Goal: Task Accomplishment & Management: Manage account settings

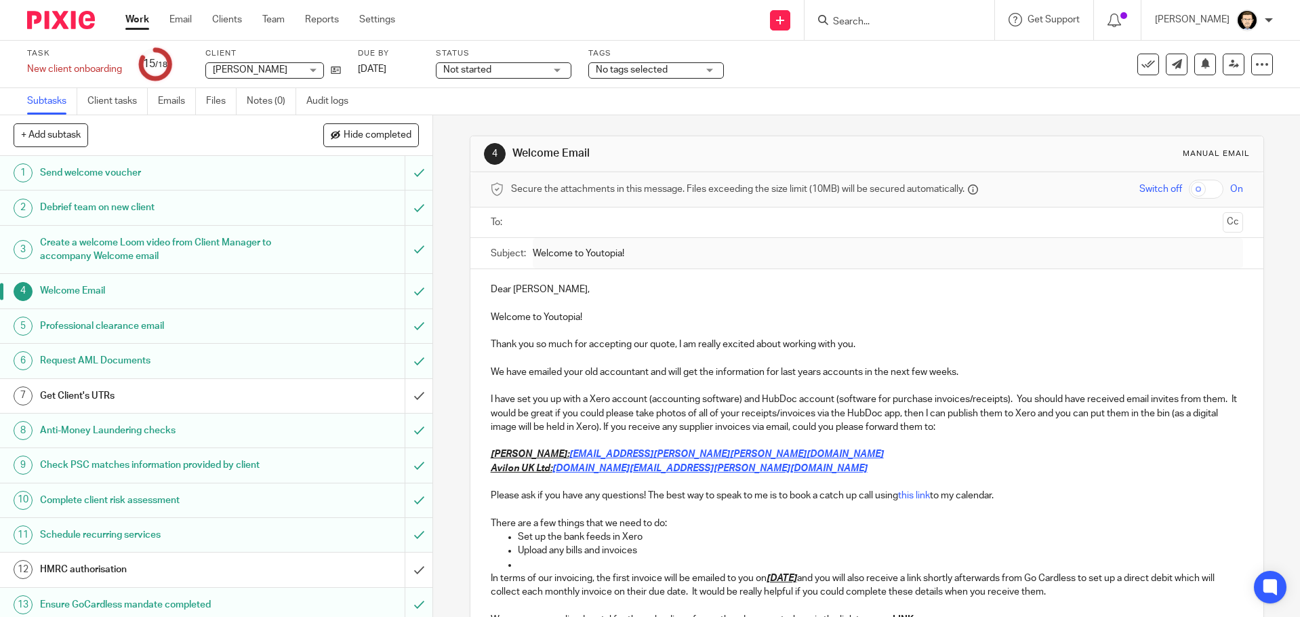
click at [49, 22] on img at bounding box center [61, 20] width 68 height 18
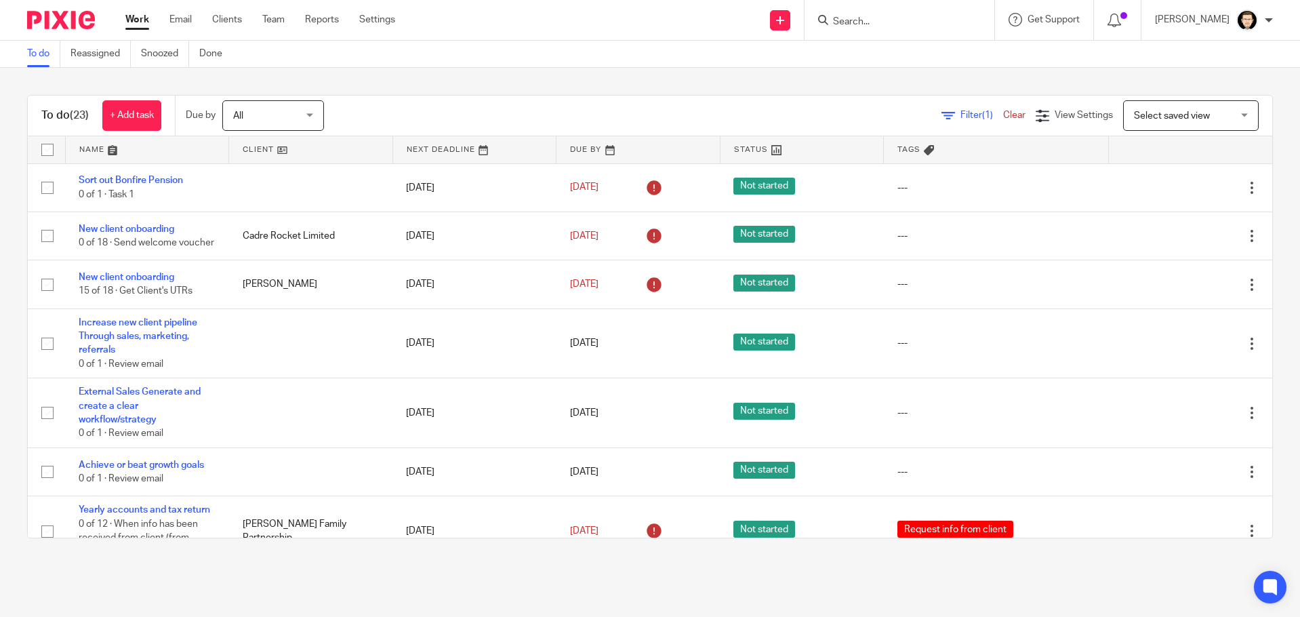
drag, startPoint x: 902, startPoint y: 7, endPoint x: 899, endPoint y: 15, distance: 8.6
click at [899, 15] on div at bounding box center [900, 20] width 190 height 40
click at [897, 16] on input "Search" at bounding box center [893, 22] width 122 height 12
click at [887, 22] on input "Search" at bounding box center [893, 22] width 122 height 12
type input "floom"
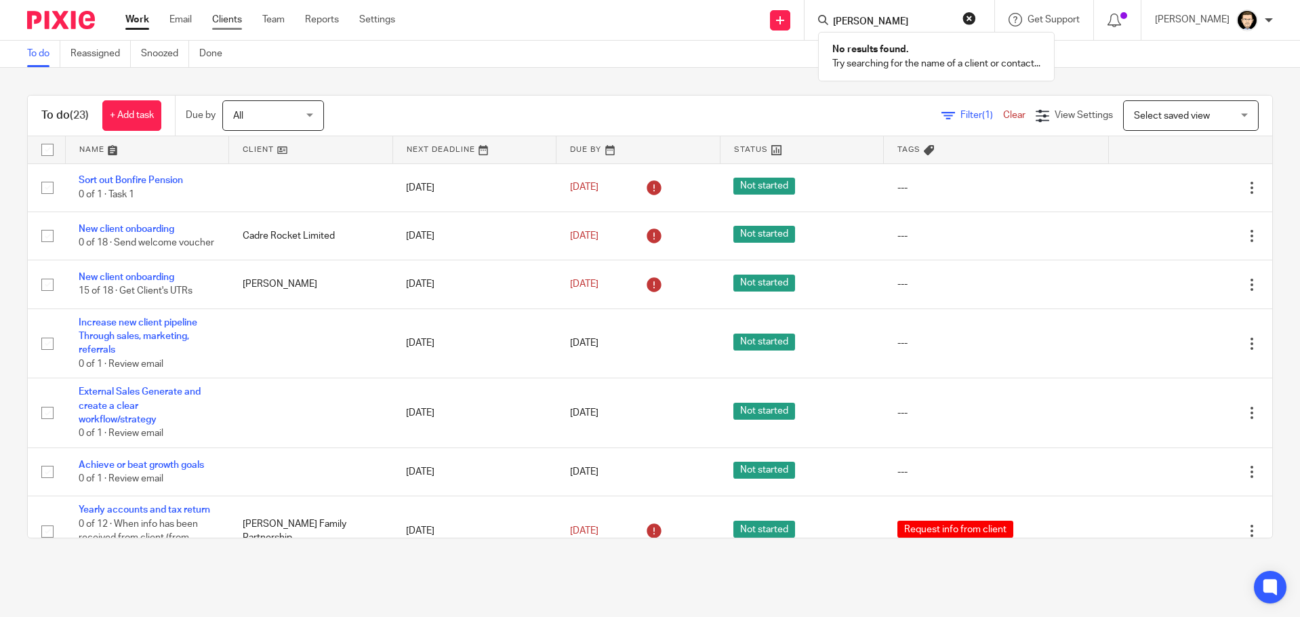
click at [232, 20] on link "Clients" at bounding box center [227, 20] width 30 height 14
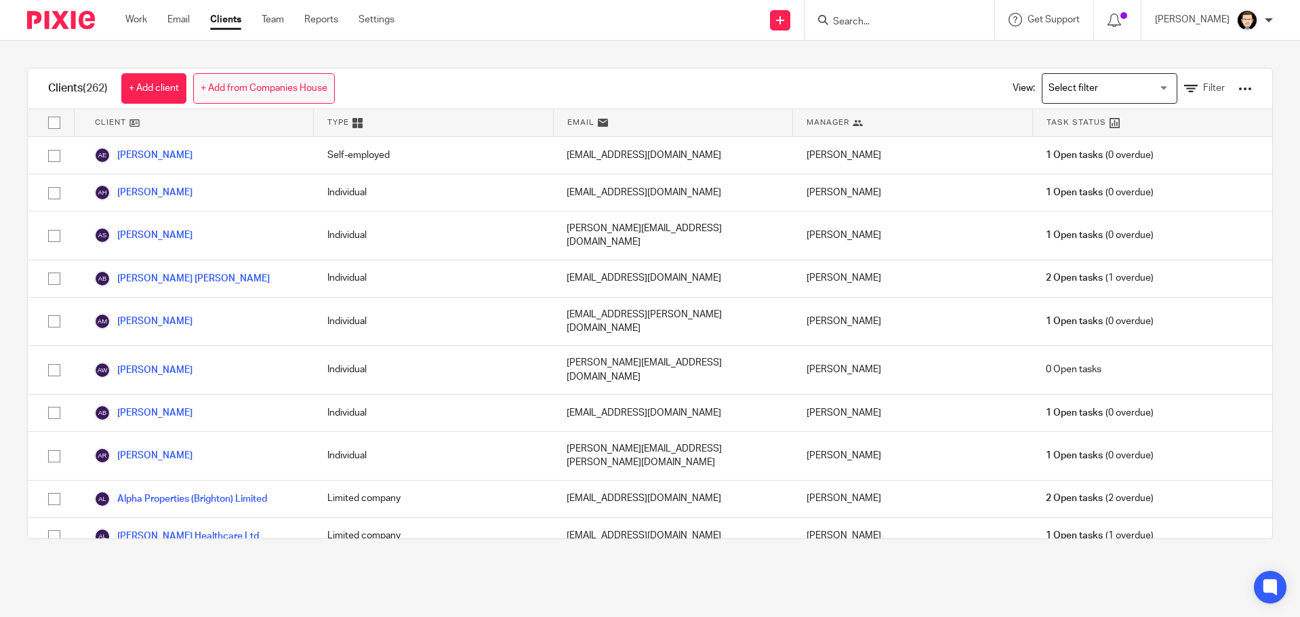
click at [214, 81] on link "+ Add from Companies House" at bounding box center [264, 88] width 142 height 31
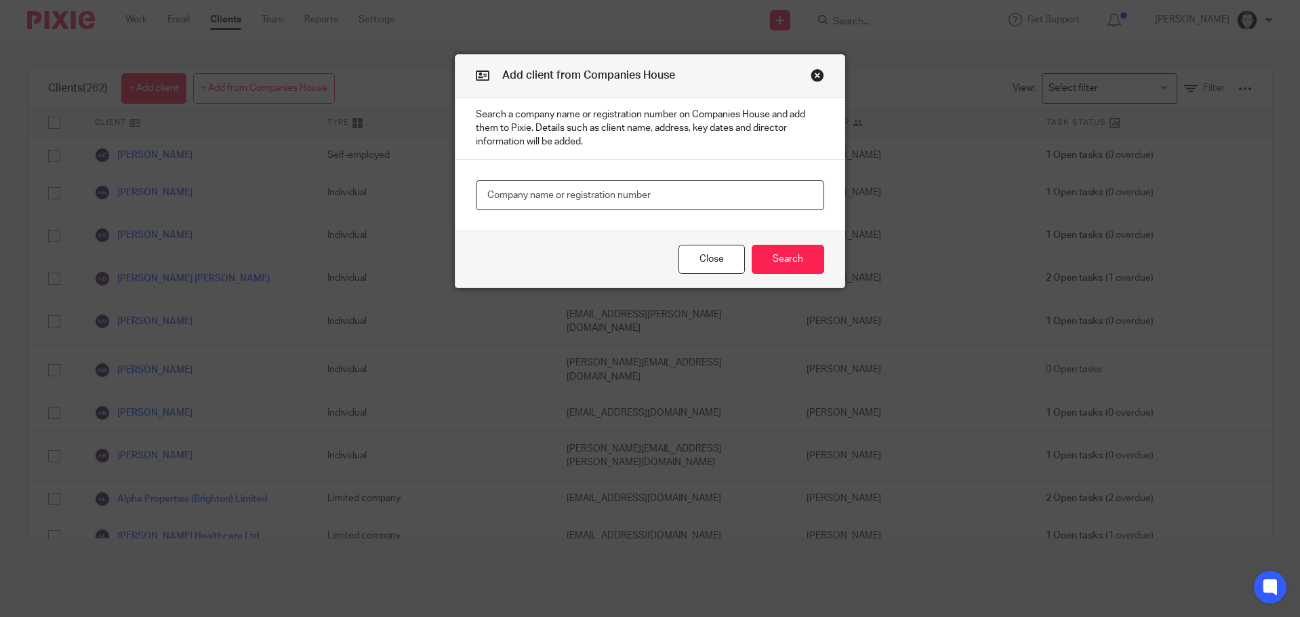
click at [538, 188] on input "text" at bounding box center [650, 195] width 348 height 31
type input "Floom Digital"
click at [788, 261] on button "Search" at bounding box center [788, 259] width 73 height 29
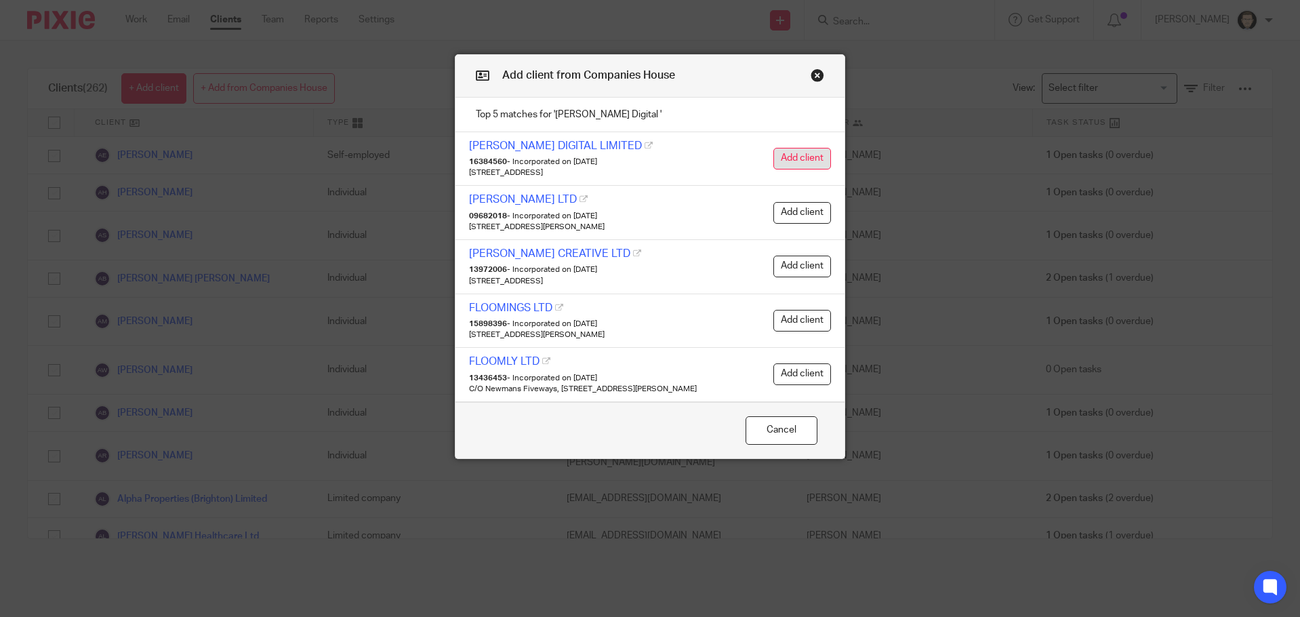
click at [805, 151] on button "Add client" at bounding box center [802, 159] width 58 height 22
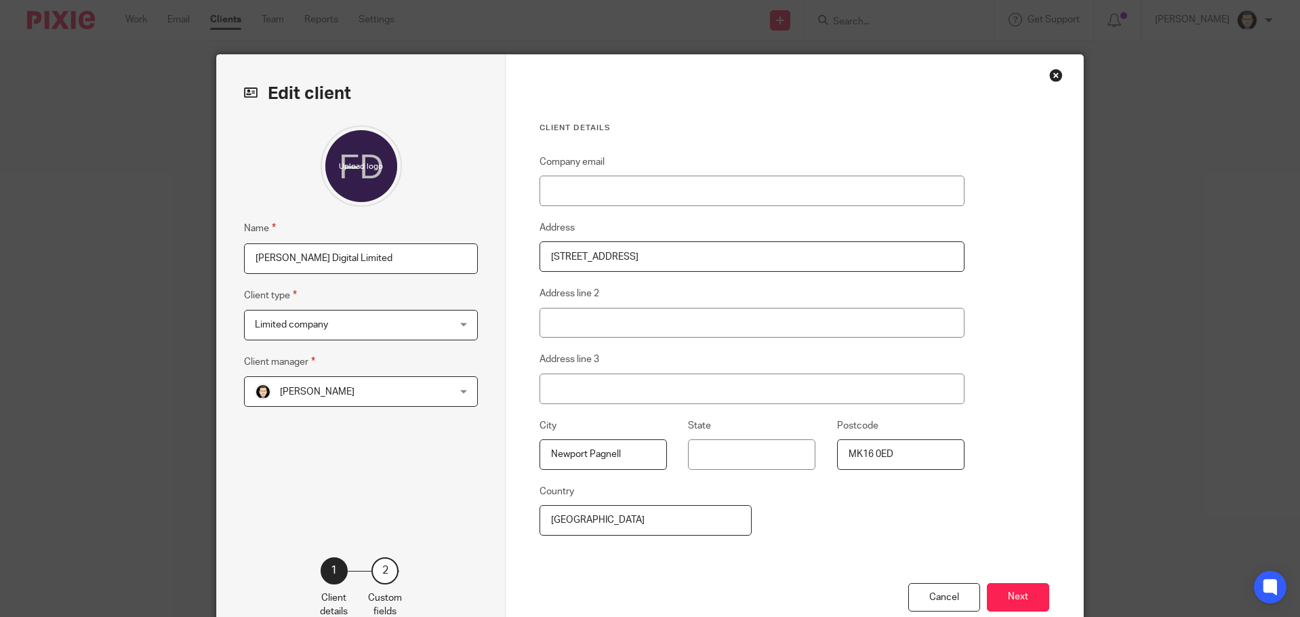
click at [430, 392] on div "David Adderson David Adderson" at bounding box center [361, 391] width 234 height 31
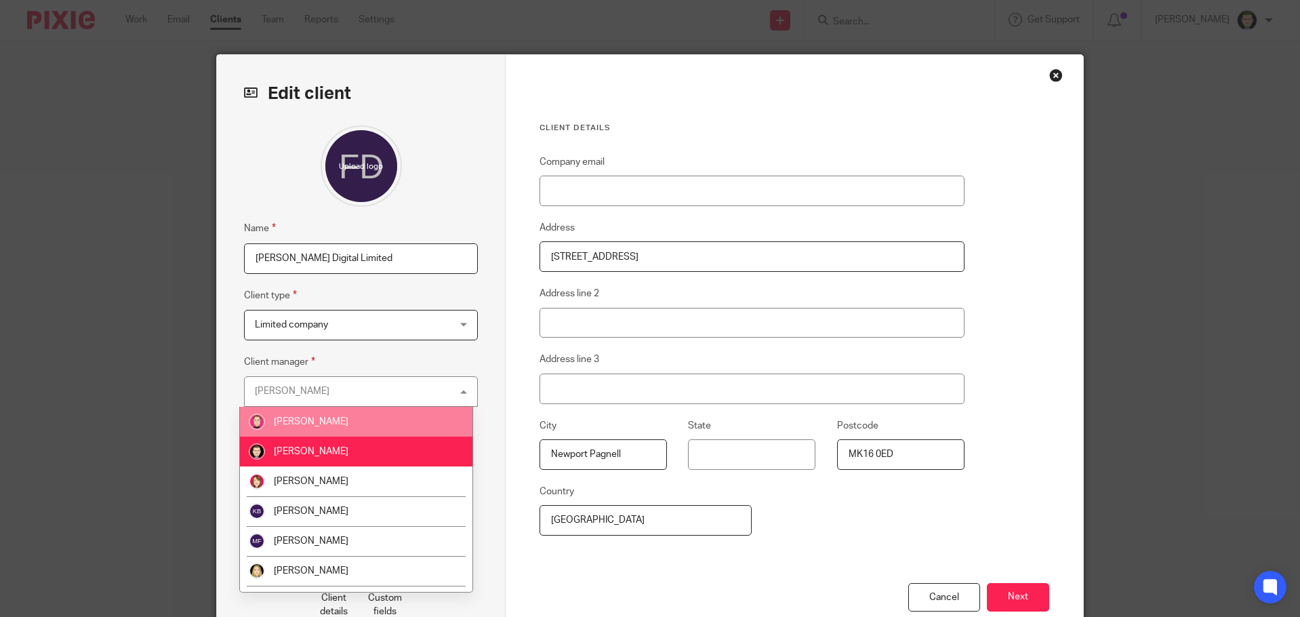
click at [420, 418] on li "[PERSON_NAME]" at bounding box center [356, 422] width 233 height 30
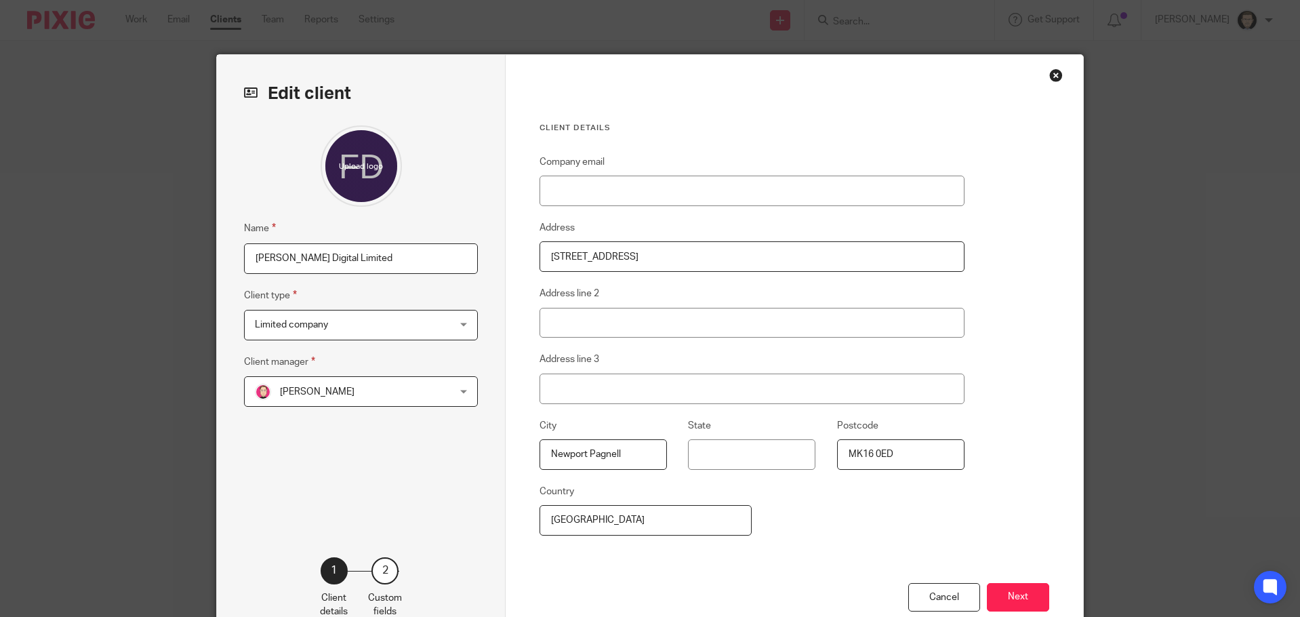
click at [484, 341] on div "Edit client Name Floom Digital Limited Client type Limited company Limited comp…" at bounding box center [361, 350] width 289 height 590
click at [1008, 599] on button "Next" at bounding box center [1018, 597] width 62 height 29
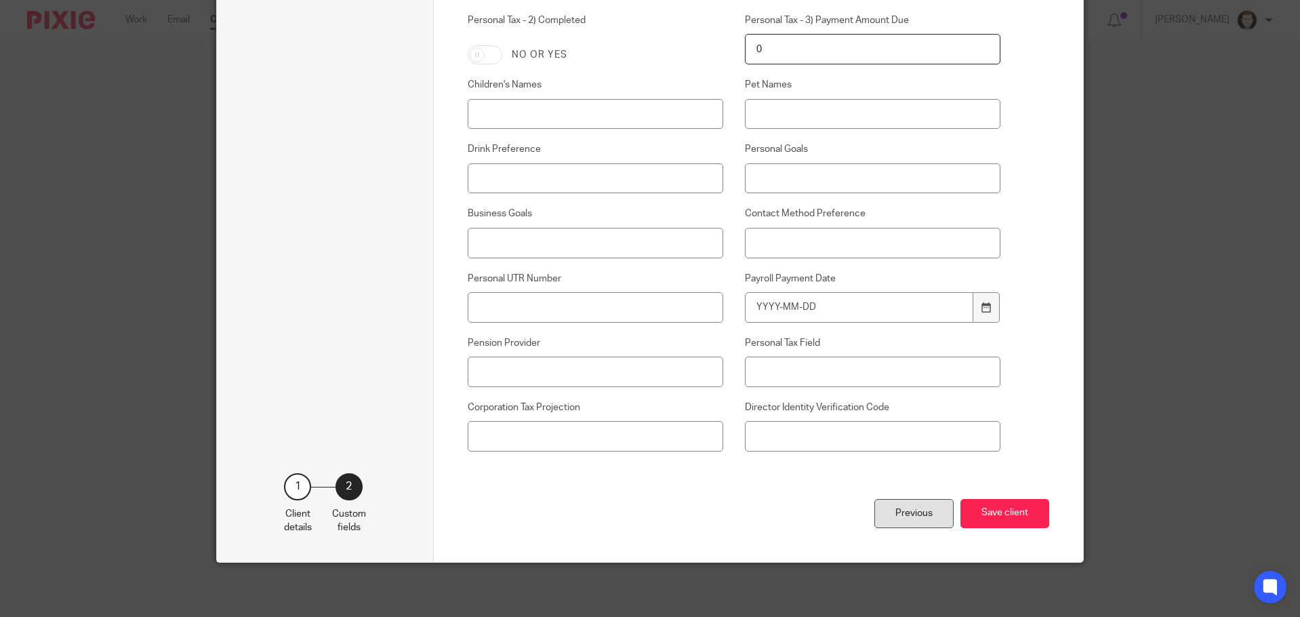
click at [890, 506] on div "Previous" at bounding box center [913, 513] width 79 height 29
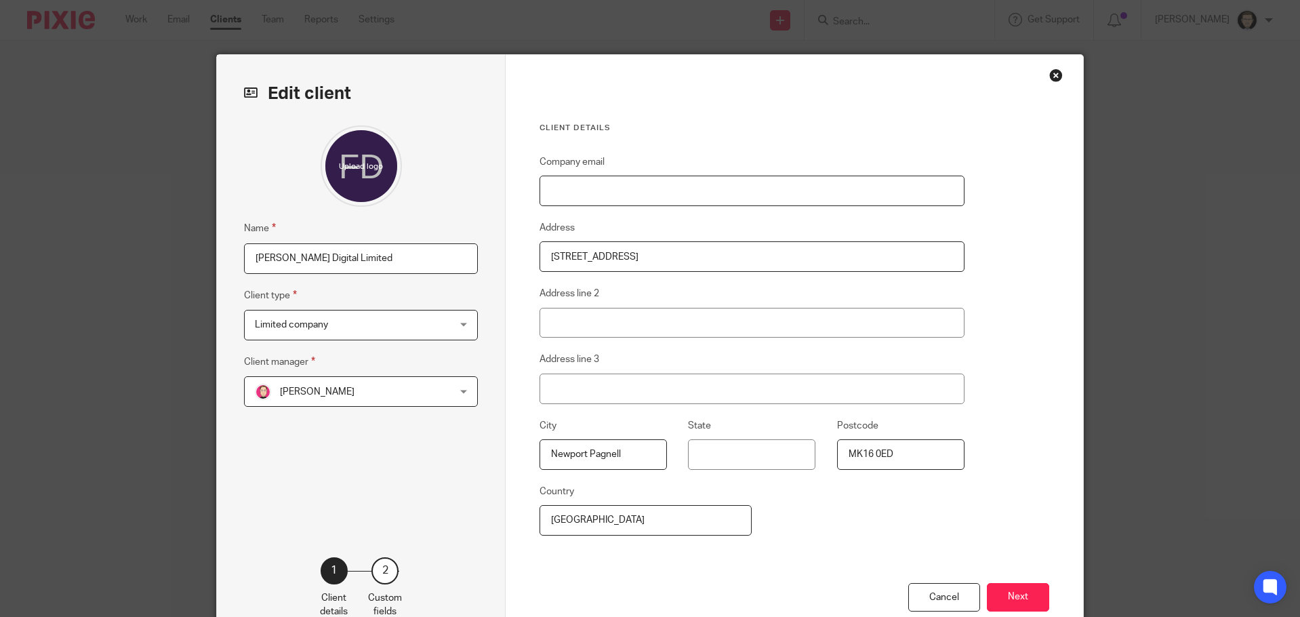
click at [599, 193] on input "Company email" at bounding box center [752, 191] width 425 height 31
paste input "nick.aldridge@floomdigital.co.uk"
type input "nick.aldridge@floomdigital.co.uk"
click at [1015, 595] on button "Next" at bounding box center [1018, 597] width 62 height 29
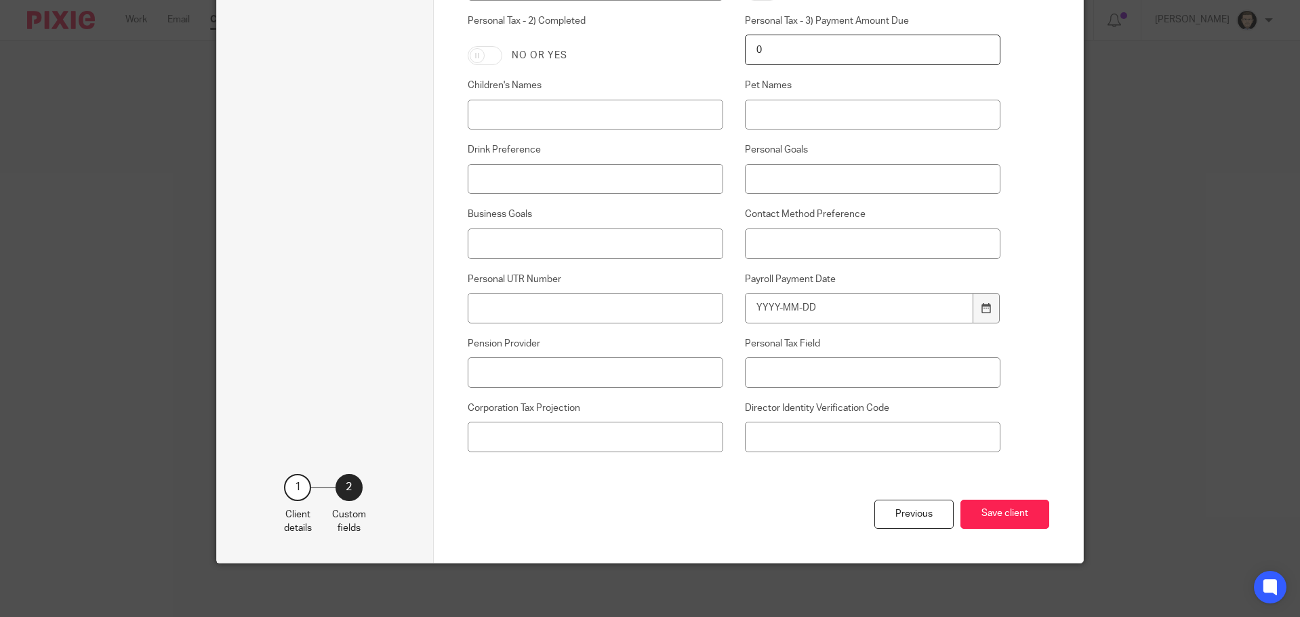
scroll to position [819, 0]
click at [1015, 521] on button "Save client" at bounding box center [1005, 513] width 89 height 29
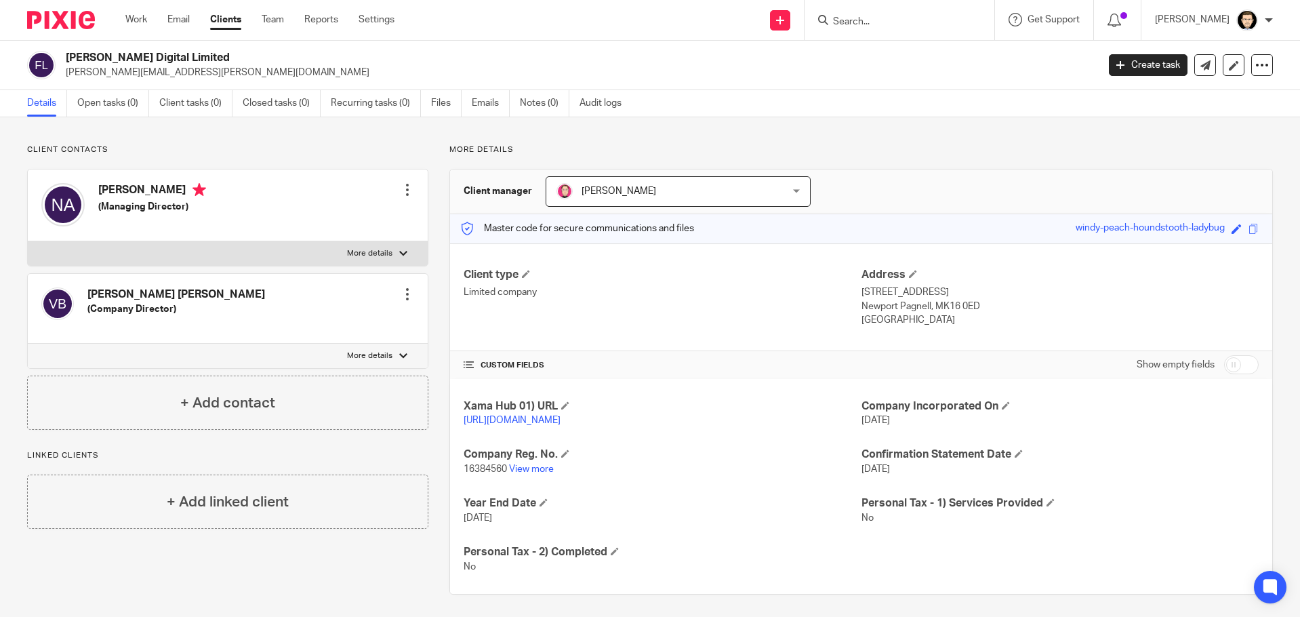
click at [401, 252] on div at bounding box center [403, 253] width 8 height 8
click at [28, 241] on input "More details" at bounding box center [27, 241] width 1 height 1
checkbox input "true"
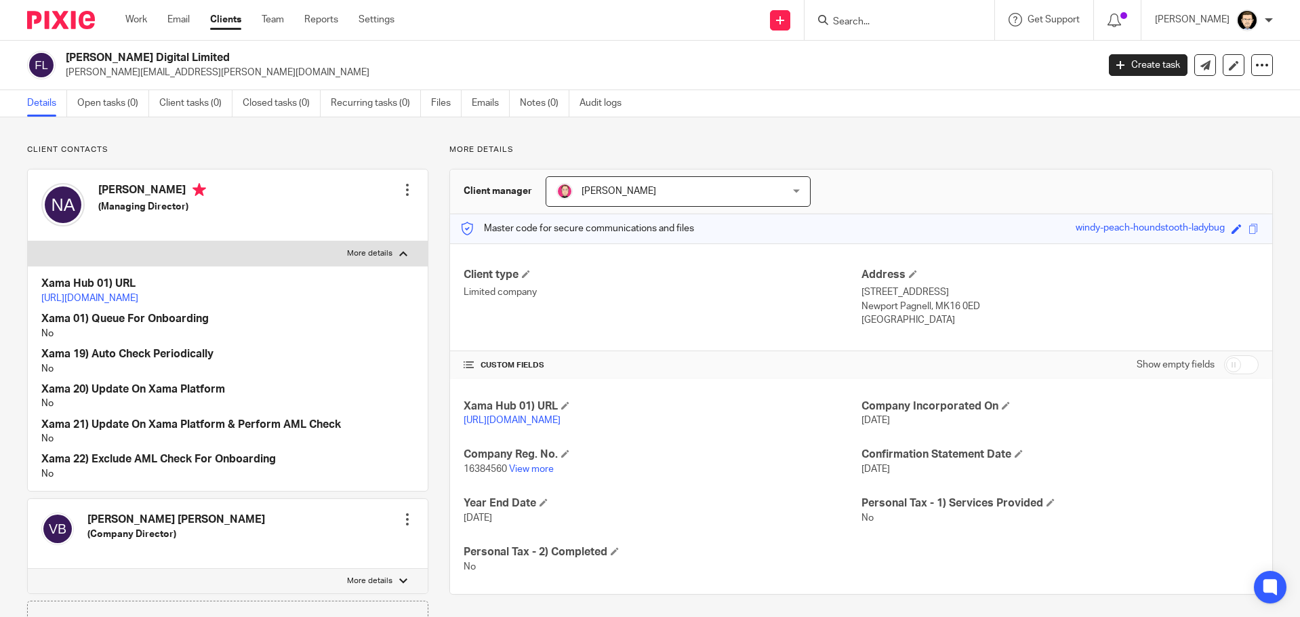
click at [401, 188] on div at bounding box center [408, 190] width 14 height 14
click at [336, 220] on link "Edit contact" at bounding box center [343, 220] width 129 height 20
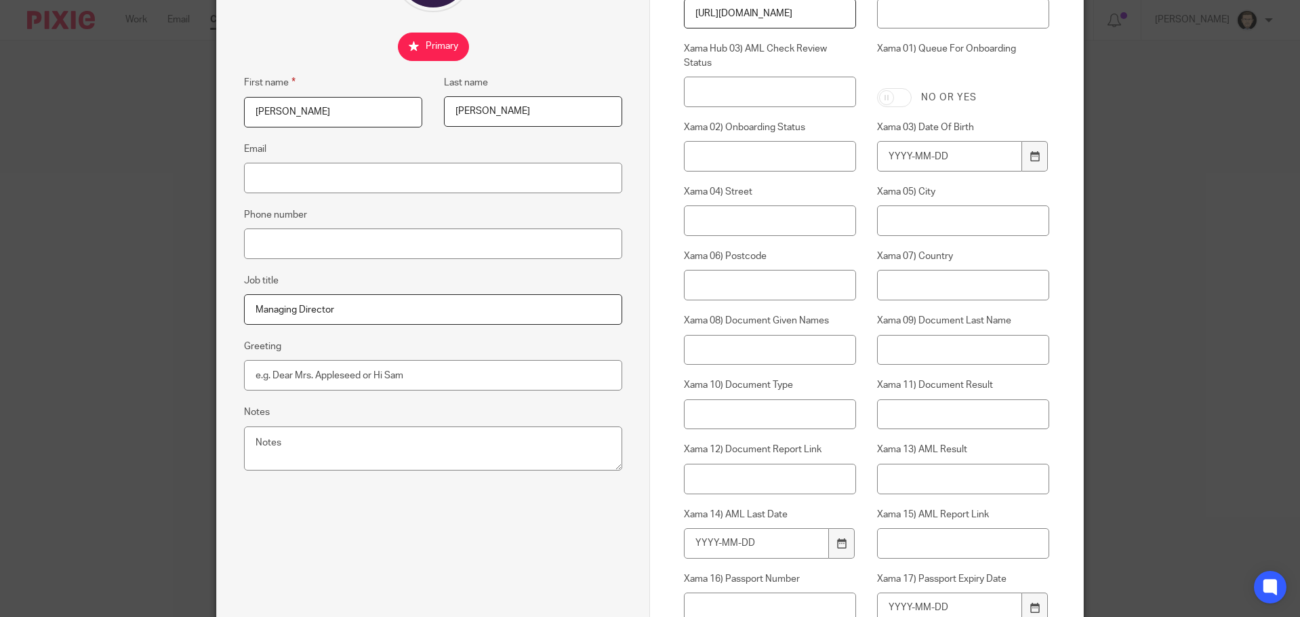
scroll to position [475, 0]
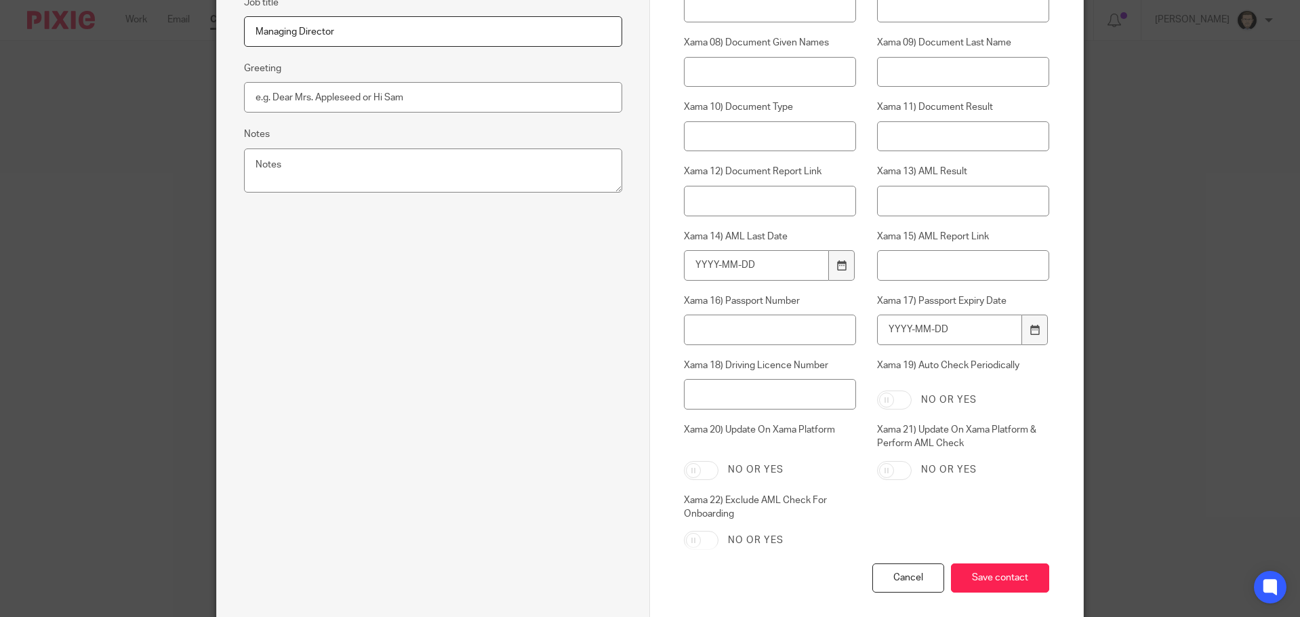
click at [698, 471] on input "Xama 20) Update On Xama Platform" at bounding box center [701, 470] width 35 height 19
checkbox input "true"
click at [898, 397] on input "Xama 19) Auto Check Periodically" at bounding box center [894, 399] width 35 height 19
checkbox input "true"
click at [887, 461] on input "Xama 21) Update On Xama Platform & Perform AML Check" at bounding box center [894, 470] width 35 height 19
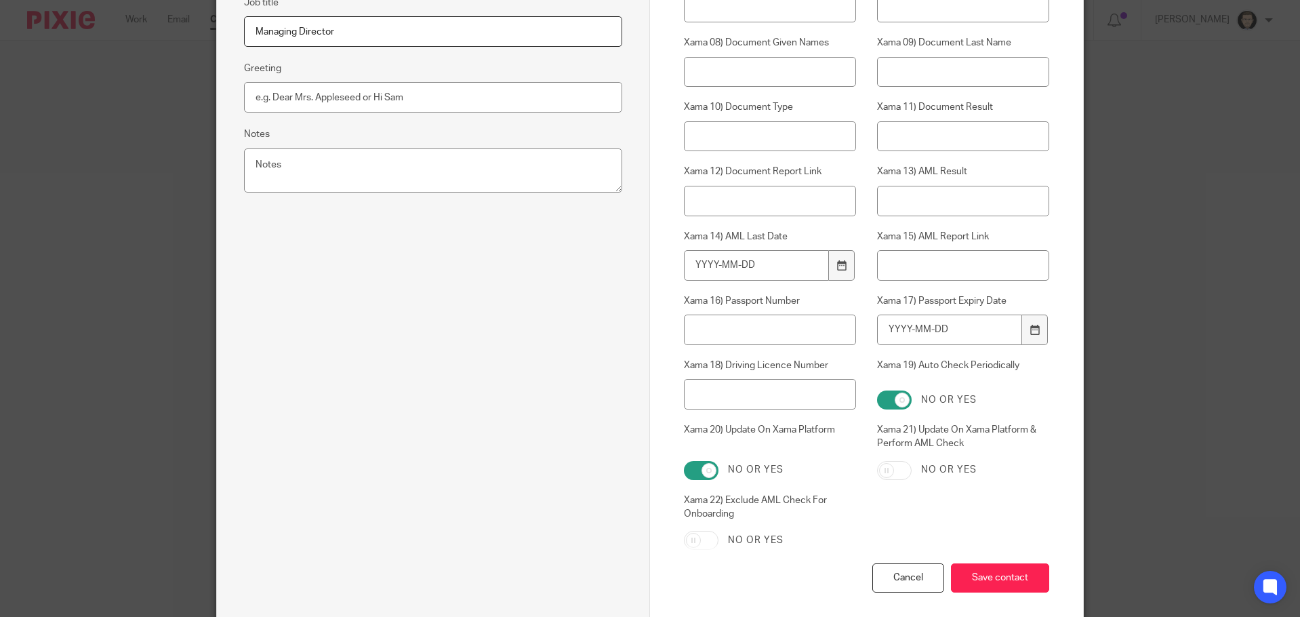
checkbox input "true"
click at [1013, 583] on input "Save contact" at bounding box center [1000, 577] width 98 height 29
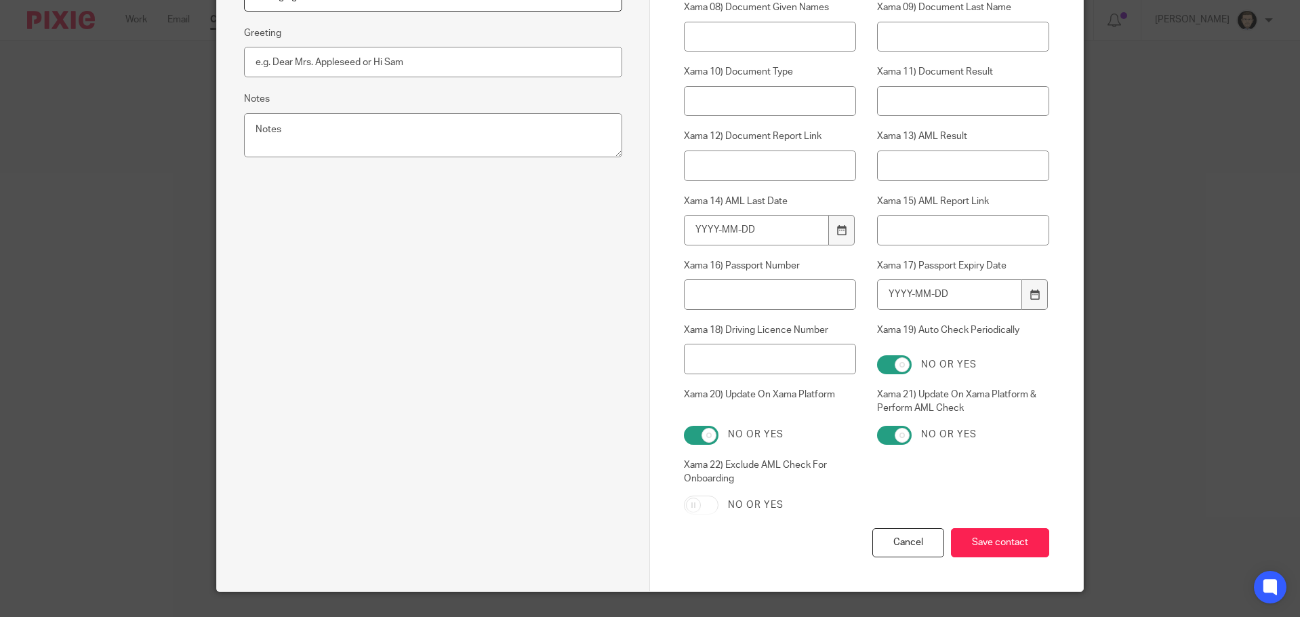
scroll to position [539, 0]
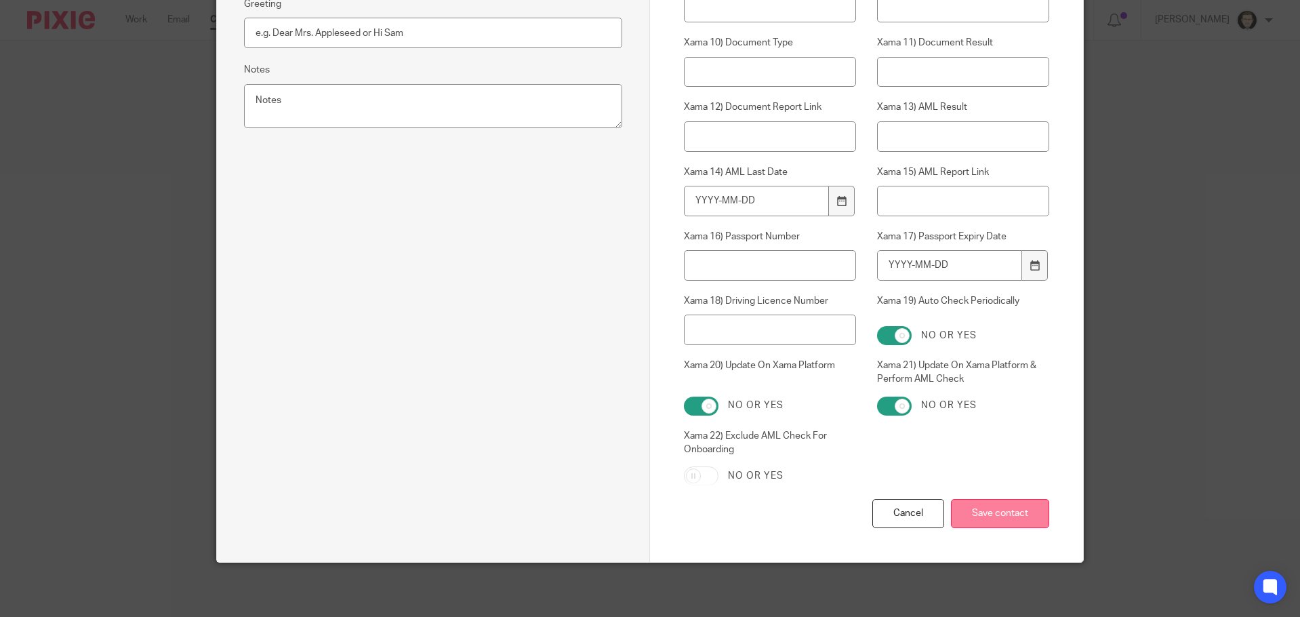
click at [987, 524] on input "Save contact" at bounding box center [1000, 513] width 98 height 29
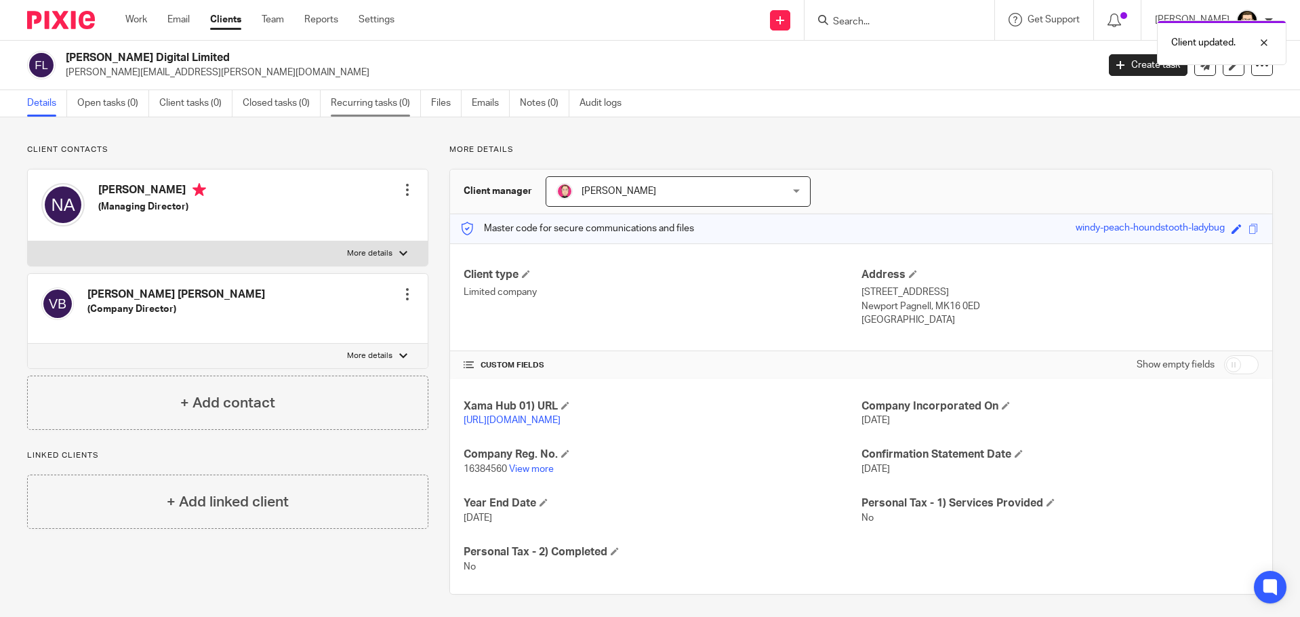
click at [371, 106] on link "Recurring tasks (0)" at bounding box center [376, 103] width 90 height 26
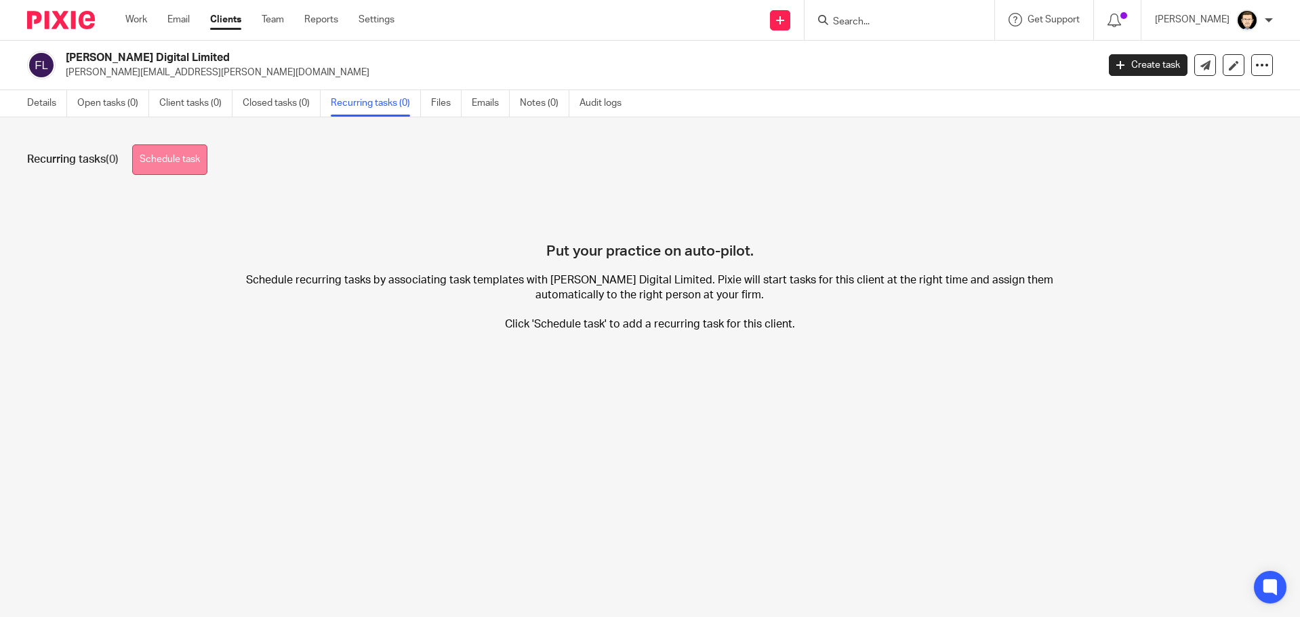
click at [172, 157] on link "Schedule task" at bounding box center [169, 159] width 75 height 31
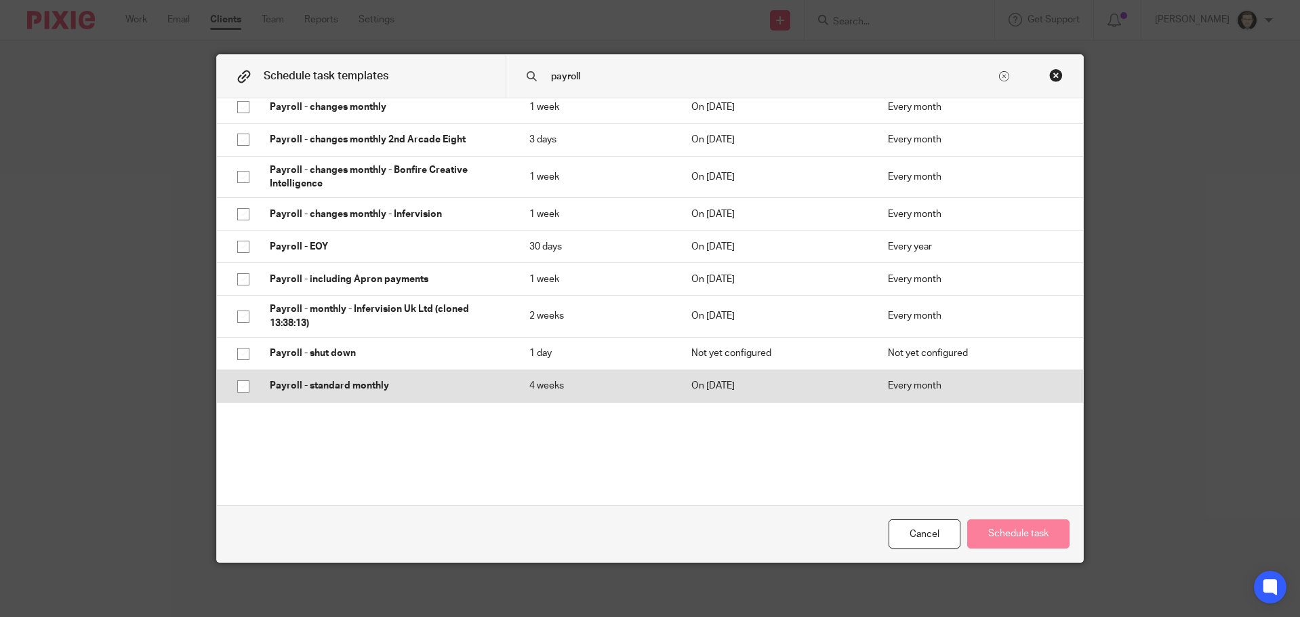
scroll to position [188, 0]
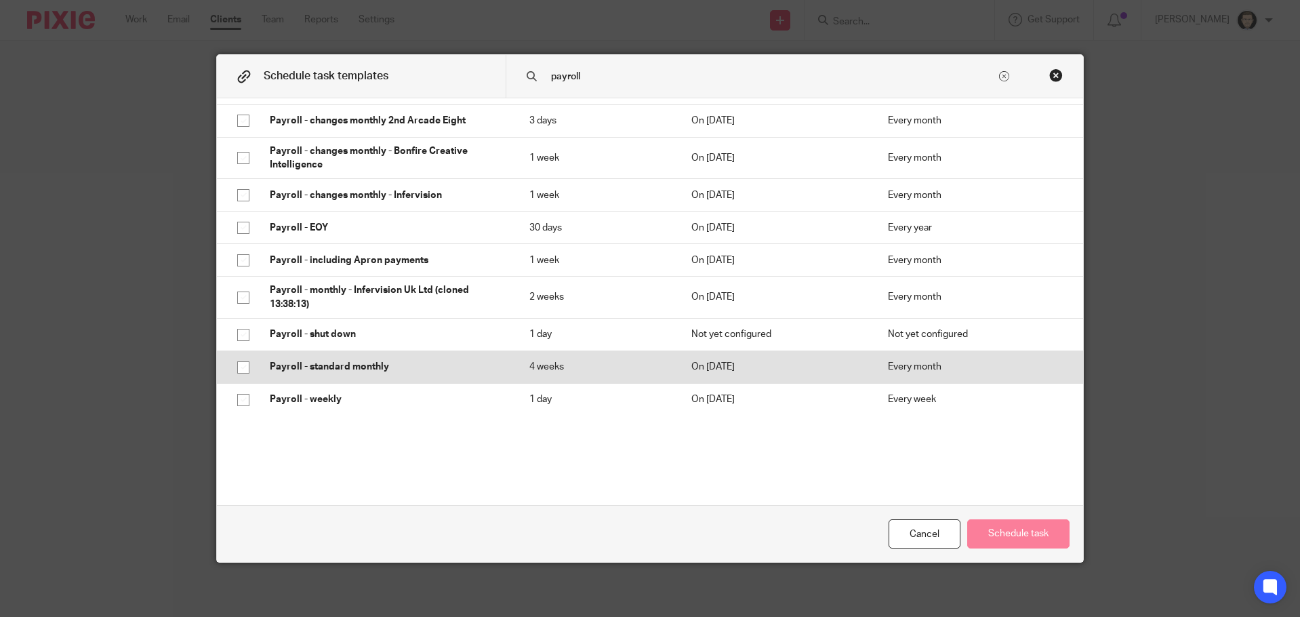
type input "payroll"
click at [239, 358] on input "checkbox" at bounding box center [243, 368] width 26 height 26
checkbox input "true"
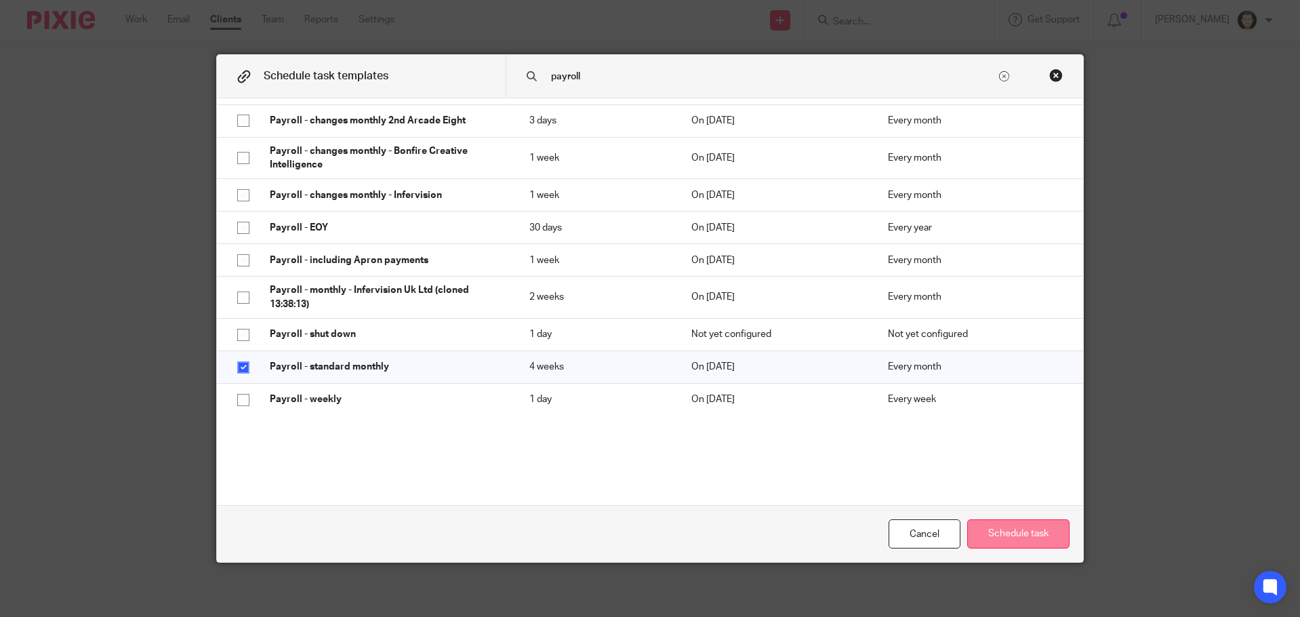
click at [1018, 528] on button "Schedule task" at bounding box center [1018, 533] width 102 height 29
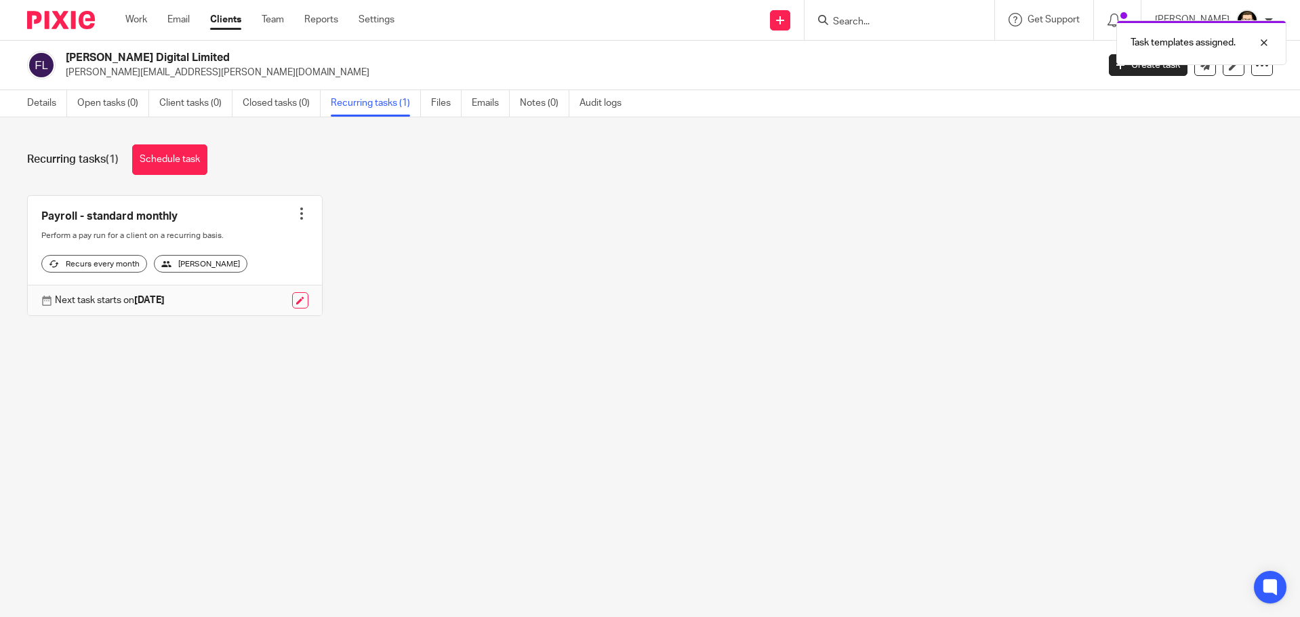
click at [203, 273] on div "[PERSON_NAME]" at bounding box center [201, 264] width 94 height 18
click at [304, 310] on div "Next task starts on [DATE]" at bounding box center [175, 300] width 294 height 31
click at [294, 308] on link at bounding box center [300, 300] width 16 height 16
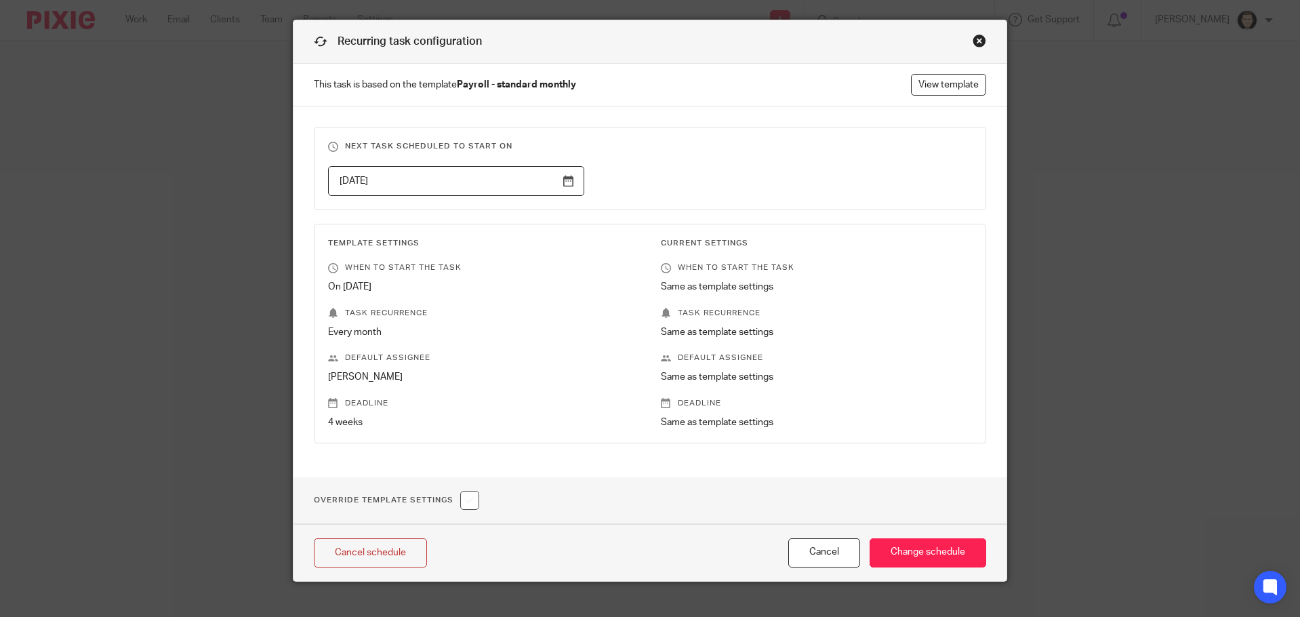
scroll to position [54, 0]
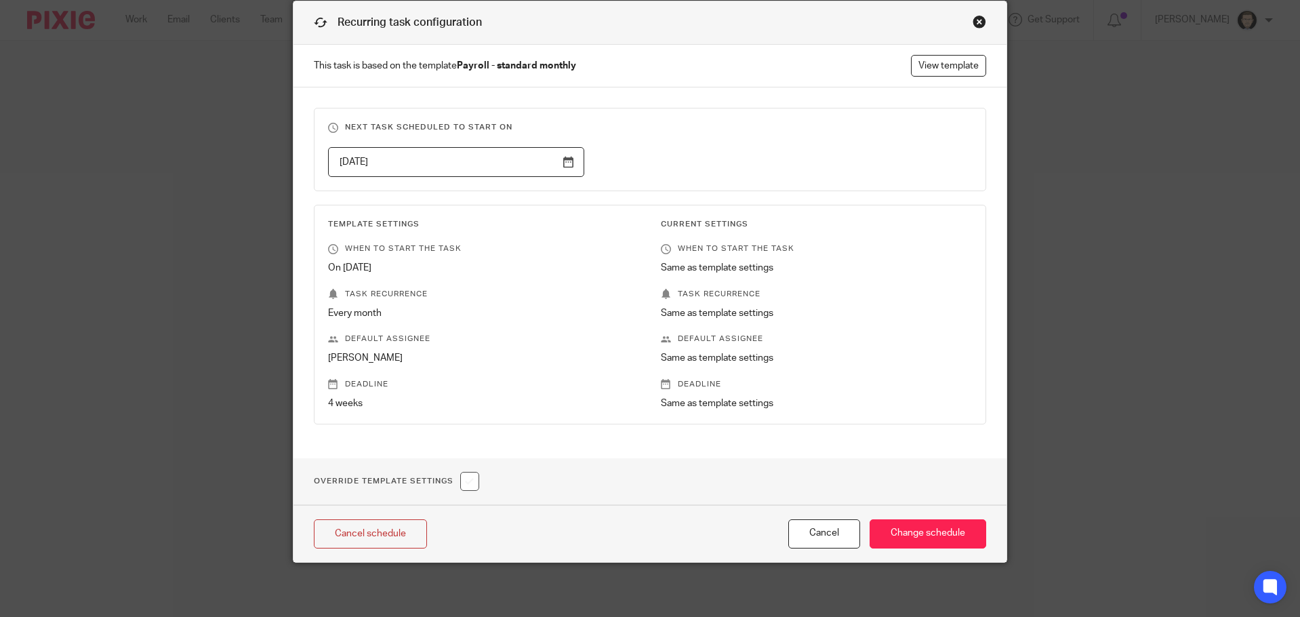
click at [470, 476] on input "checkbox" at bounding box center [469, 481] width 19 height 19
checkbox input "true"
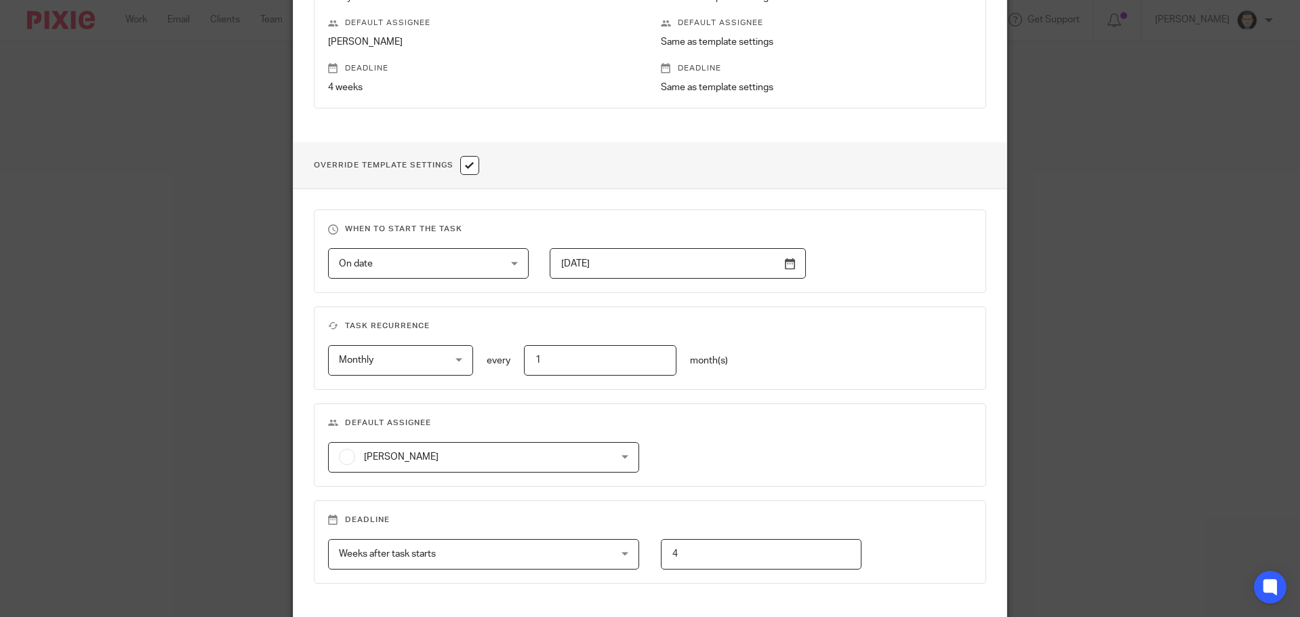
scroll to position [460, 0]
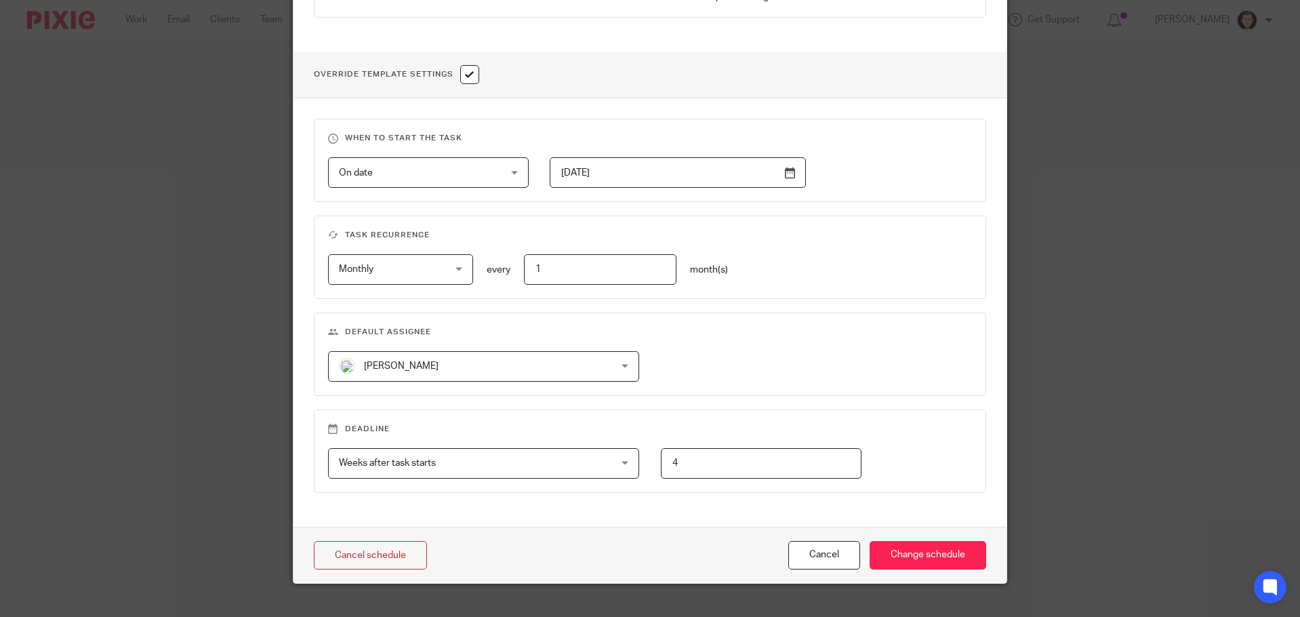
click at [447, 384] on fieldset "Default assignee [PERSON_NAME] [PERSON_NAME] [PERSON_NAME] [PERSON_NAME] [PERSO…" at bounding box center [650, 353] width 673 height 83
click at [439, 371] on span "[PERSON_NAME]" at bounding box center [459, 366] width 240 height 28
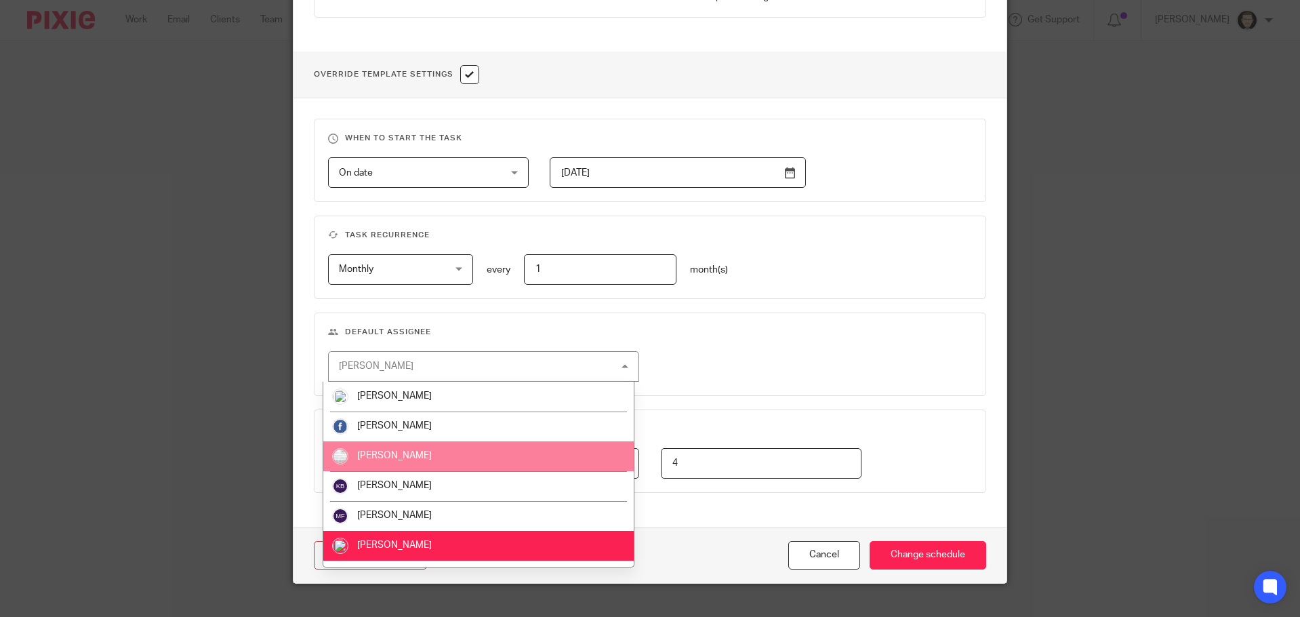
scroll to position [24, 0]
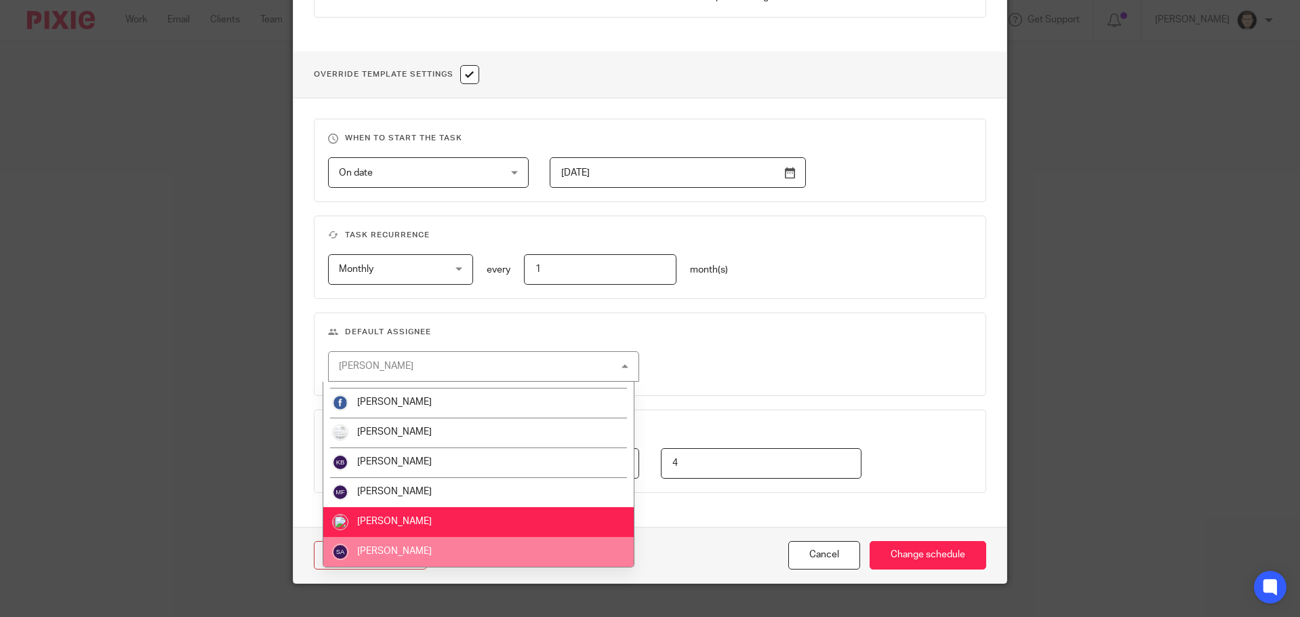
click at [408, 548] on span "[PERSON_NAME]" at bounding box center [394, 550] width 75 height 9
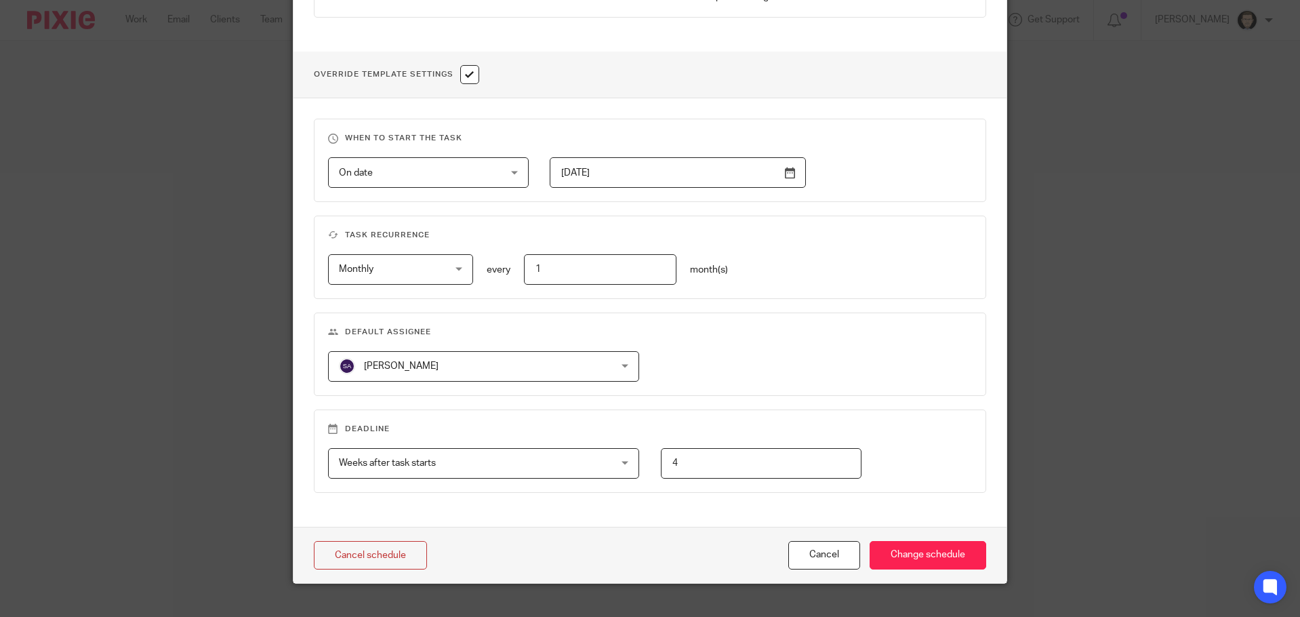
click at [841, 350] on fieldset "Default assignee [PERSON_NAME] [PERSON_NAME] [PERSON_NAME] [PERSON_NAME] [PERSO…" at bounding box center [650, 353] width 673 height 83
click at [918, 550] on input "Change schedule" at bounding box center [928, 555] width 117 height 29
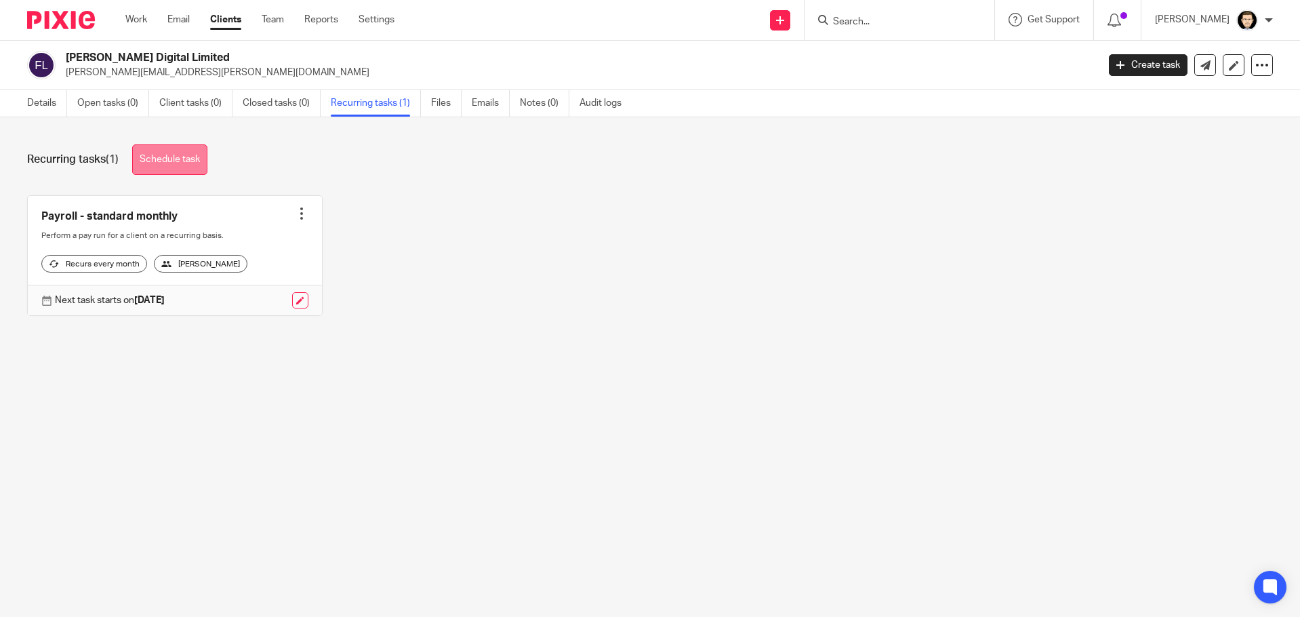
click at [177, 152] on link "Schedule task" at bounding box center [169, 159] width 75 height 31
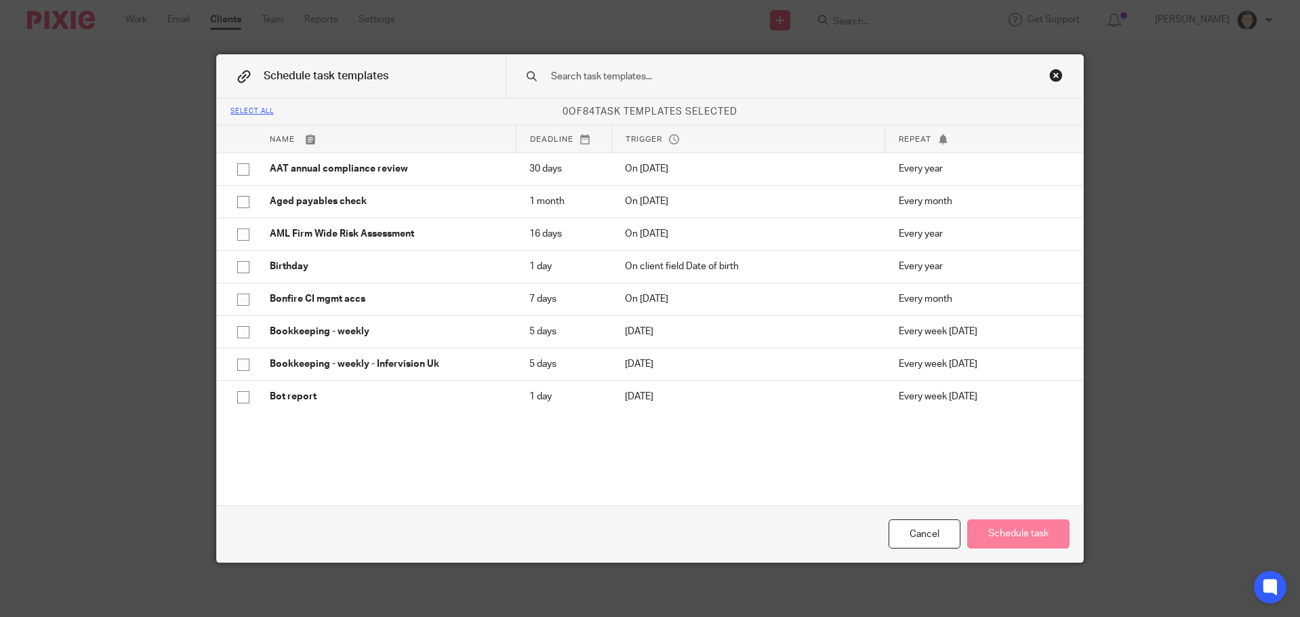
click at [597, 75] on input "text" at bounding box center [773, 76] width 447 height 15
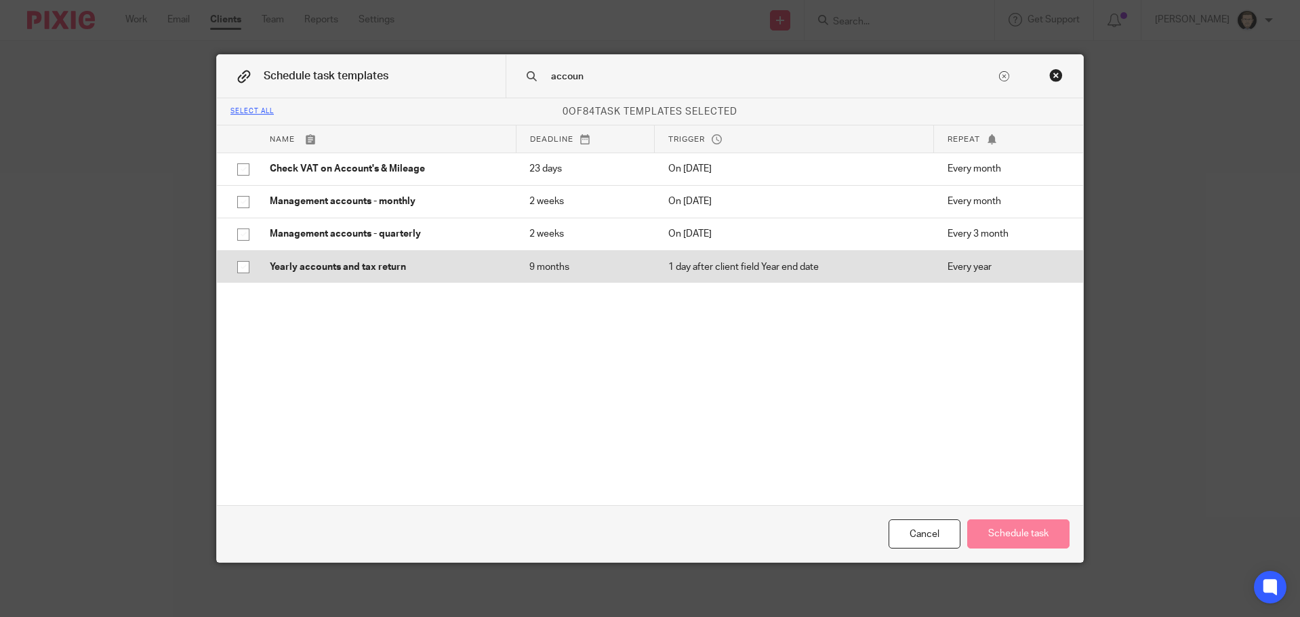
type input "accoun"
click at [230, 273] on input "checkbox" at bounding box center [243, 267] width 26 height 26
checkbox input "true"
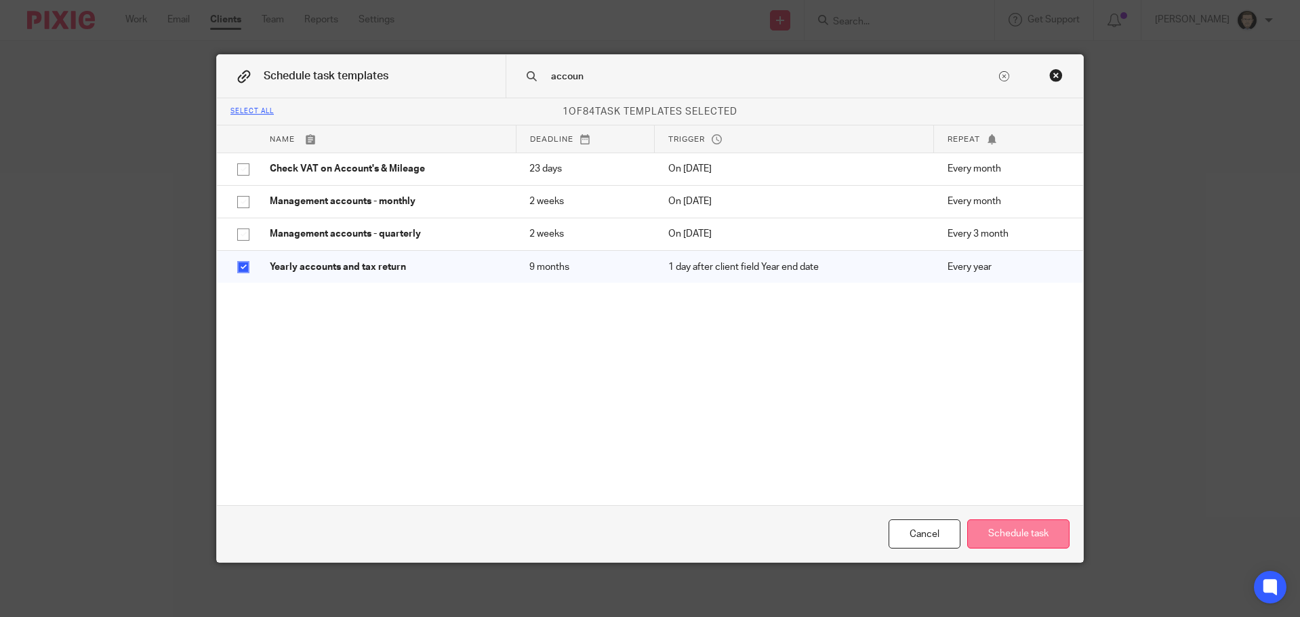
click at [1021, 540] on button "Schedule task" at bounding box center [1018, 533] width 102 height 29
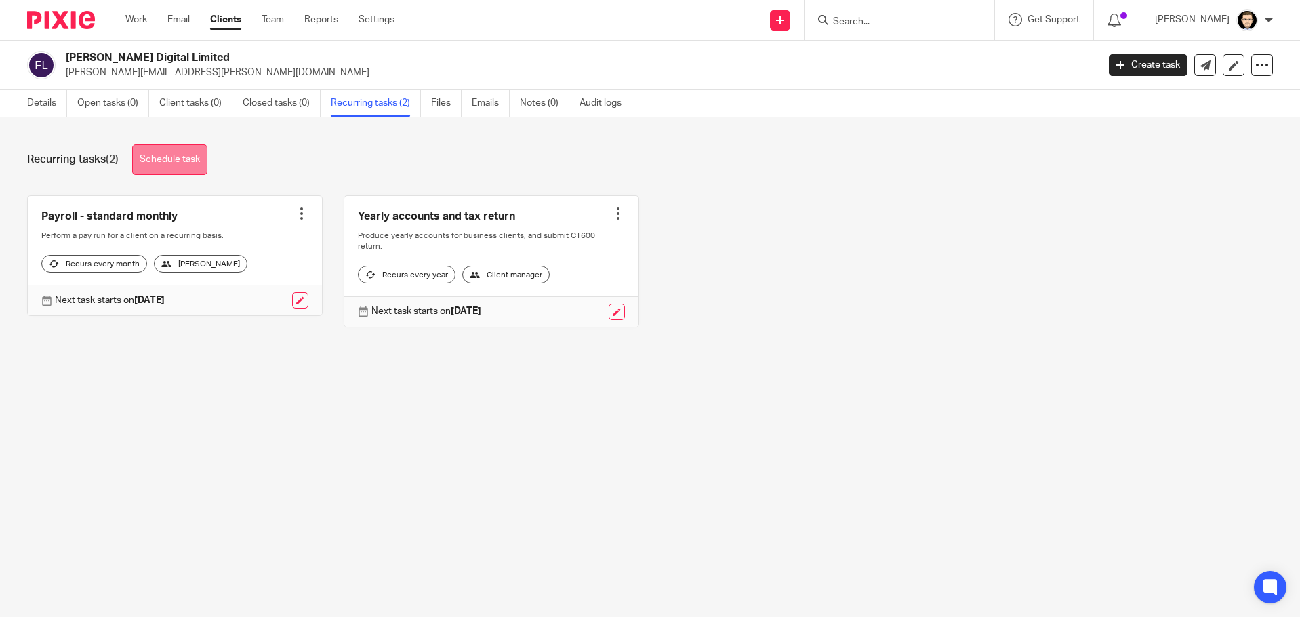
click at [186, 155] on link "Schedule task" at bounding box center [169, 159] width 75 height 31
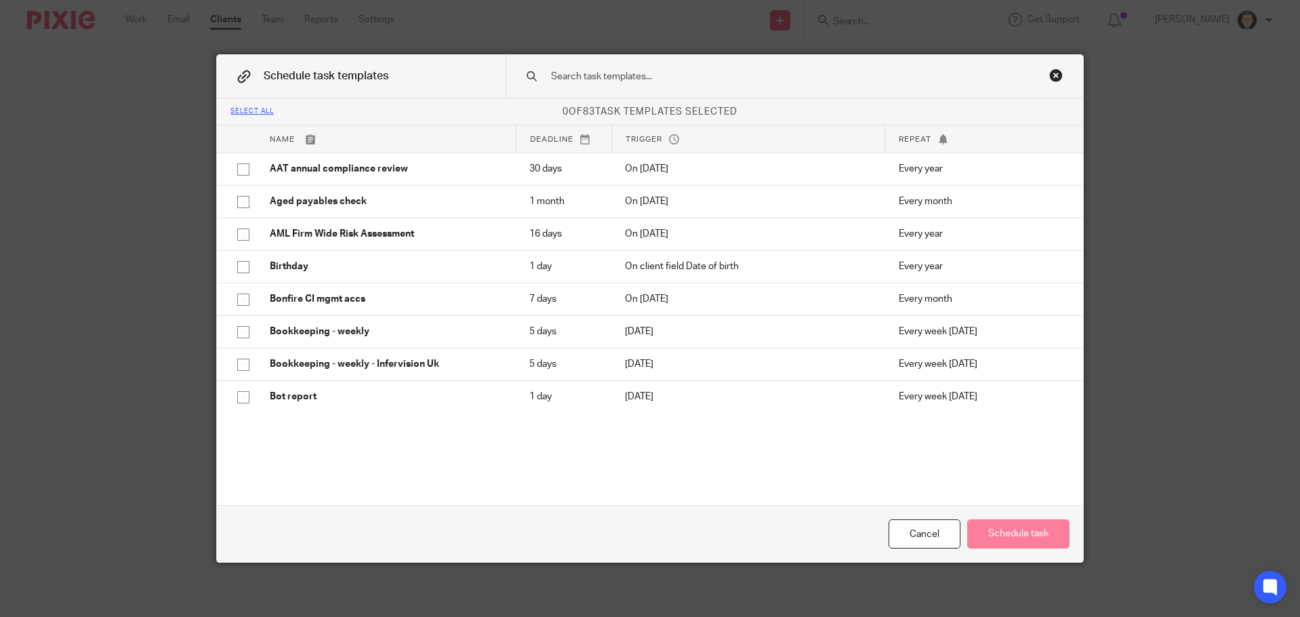
click at [690, 73] on input "text" at bounding box center [773, 76] width 447 height 15
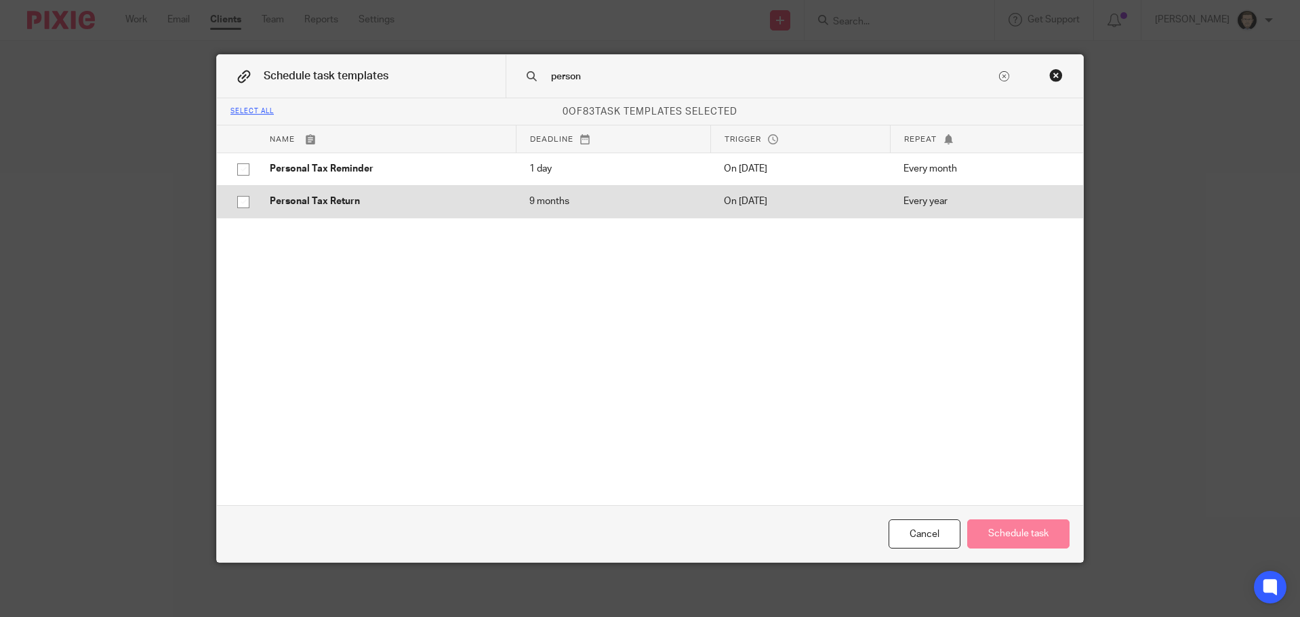
type input "person"
click at [235, 203] on input "checkbox" at bounding box center [243, 202] width 26 height 26
checkbox input "true"
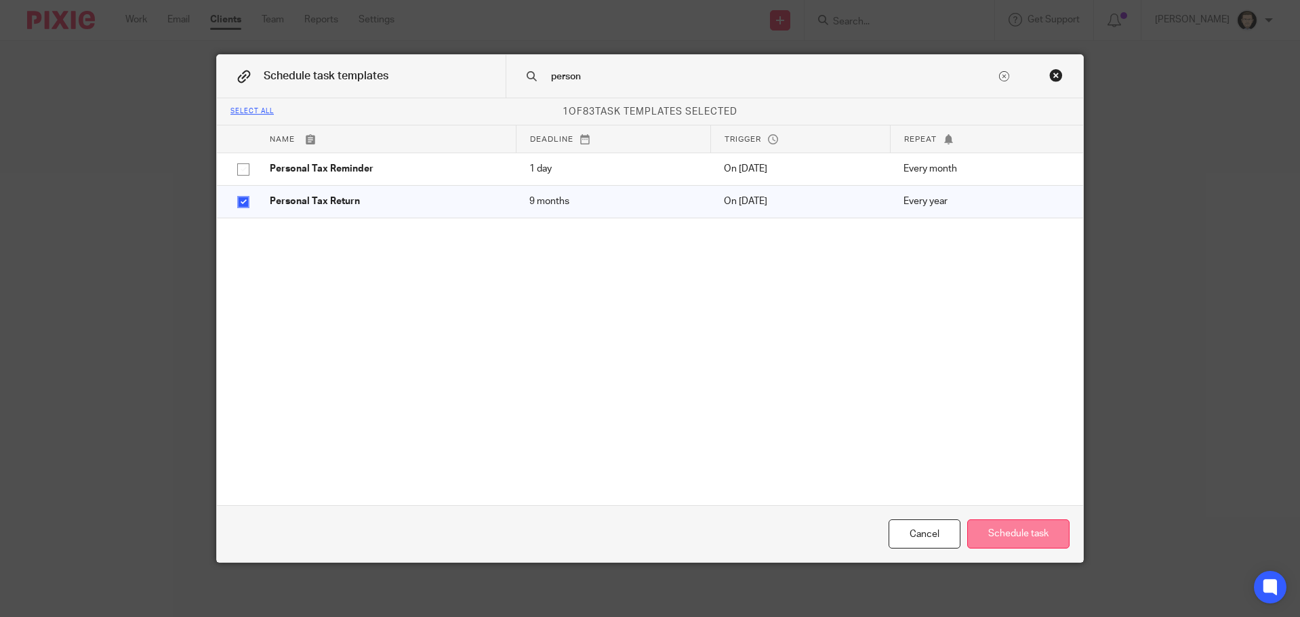
click at [1020, 548] on div "Cancel Schedule task" at bounding box center [650, 533] width 866 height 57
click at [1016, 542] on button "Schedule task" at bounding box center [1018, 533] width 102 height 29
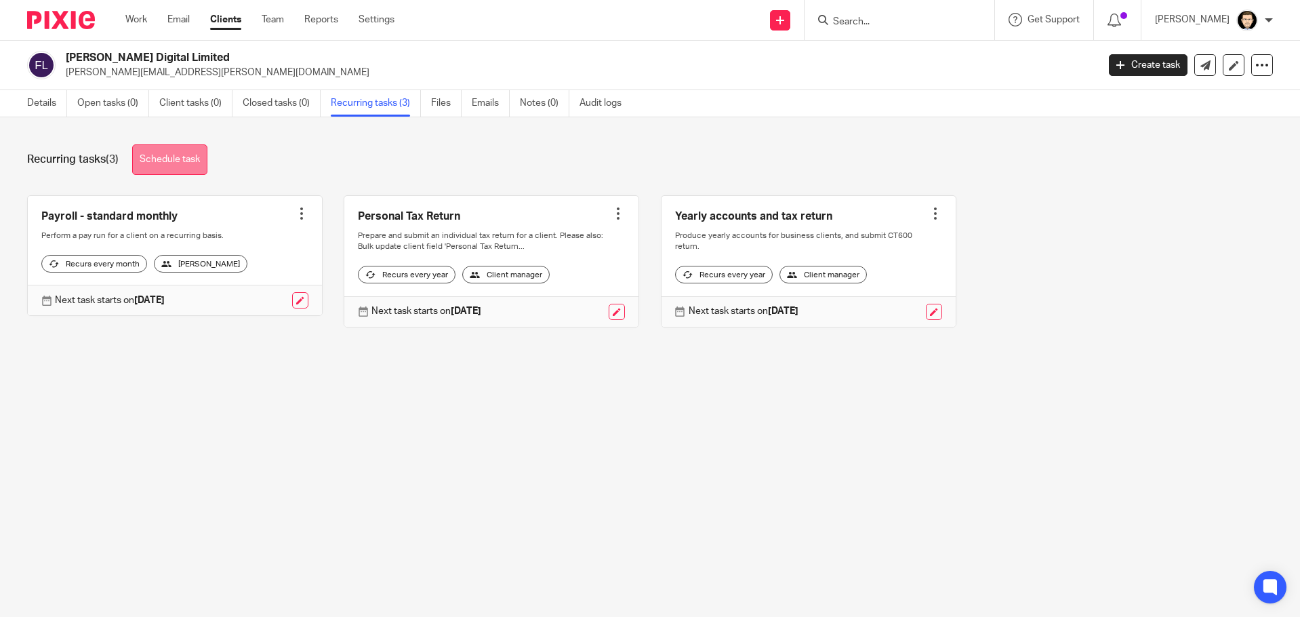
click at [190, 169] on link "Schedule task" at bounding box center [169, 159] width 75 height 31
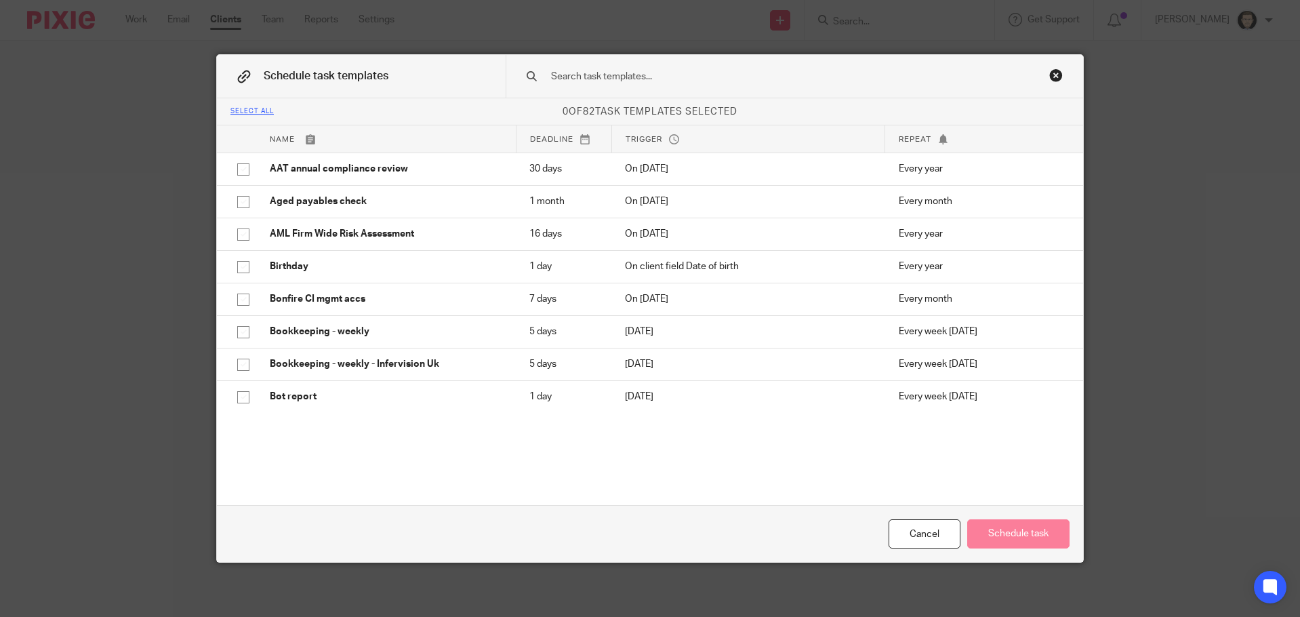
click at [567, 83] on input "text" at bounding box center [773, 76] width 447 height 15
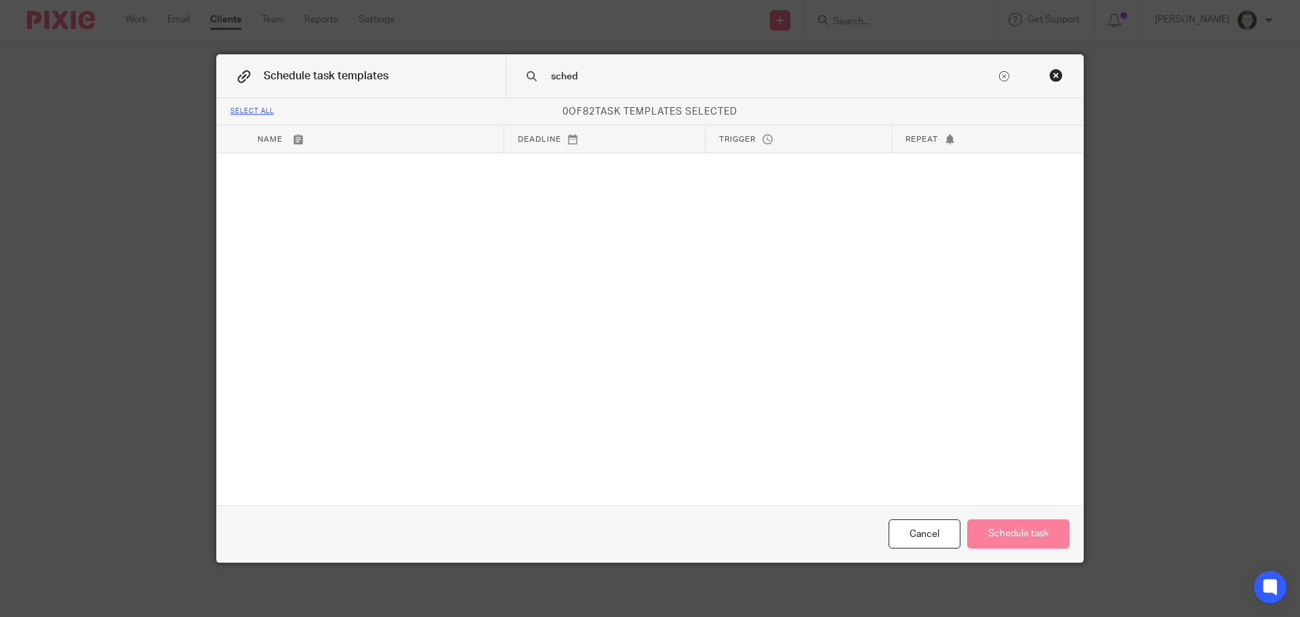
drag, startPoint x: 593, startPoint y: 77, endPoint x: 529, endPoint y: 78, distance: 64.4
click at [529, 78] on div "sched" at bounding box center [795, 76] width 578 height 43
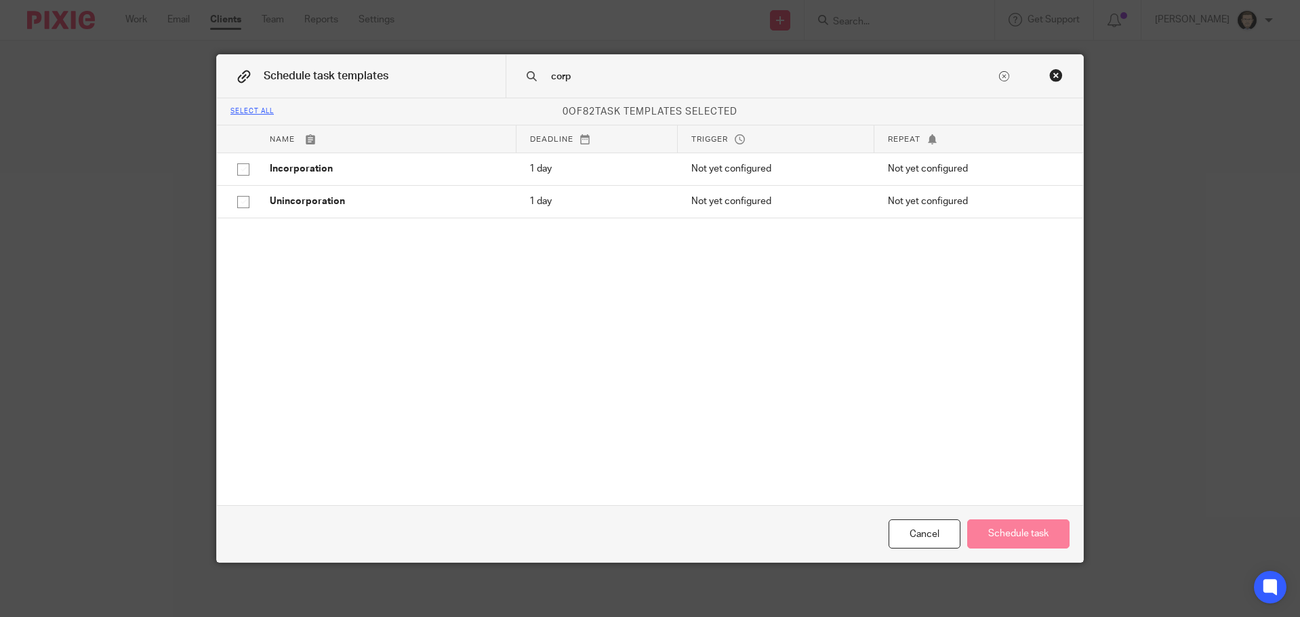
drag, startPoint x: 575, startPoint y: 81, endPoint x: 533, endPoint y: 68, distance: 43.8
click at [533, 68] on div "corp" at bounding box center [795, 76] width 578 height 43
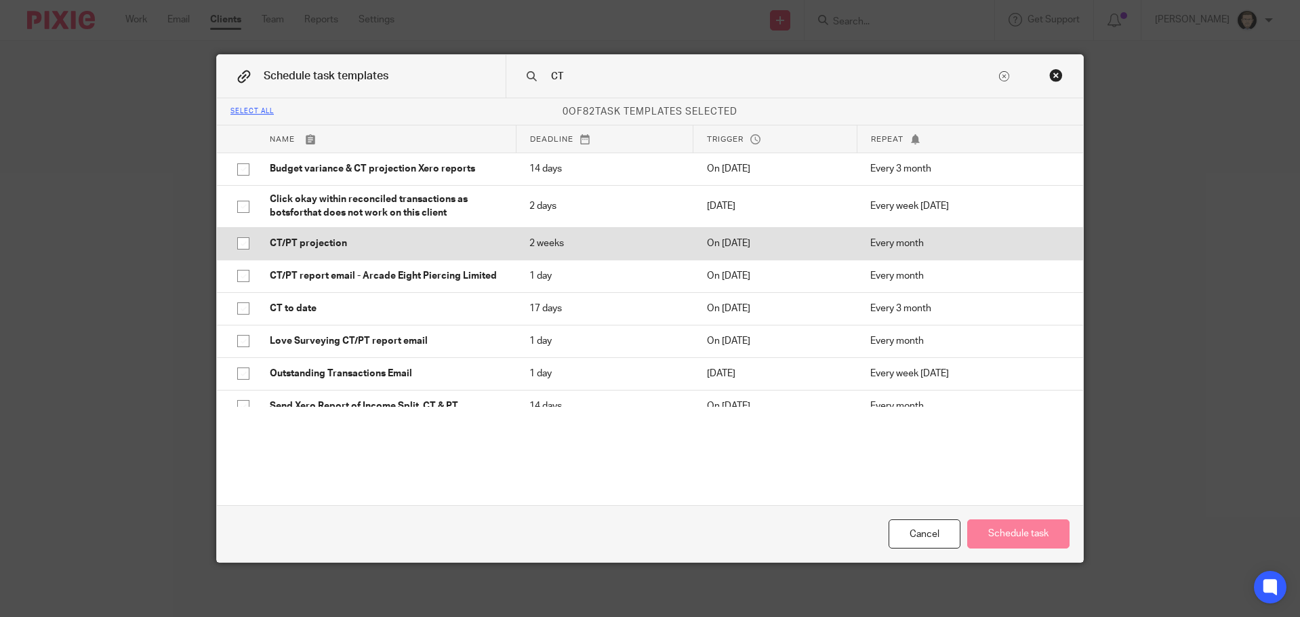
type input "CT"
click at [232, 243] on input "checkbox" at bounding box center [243, 243] width 26 height 26
checkbox input "true"
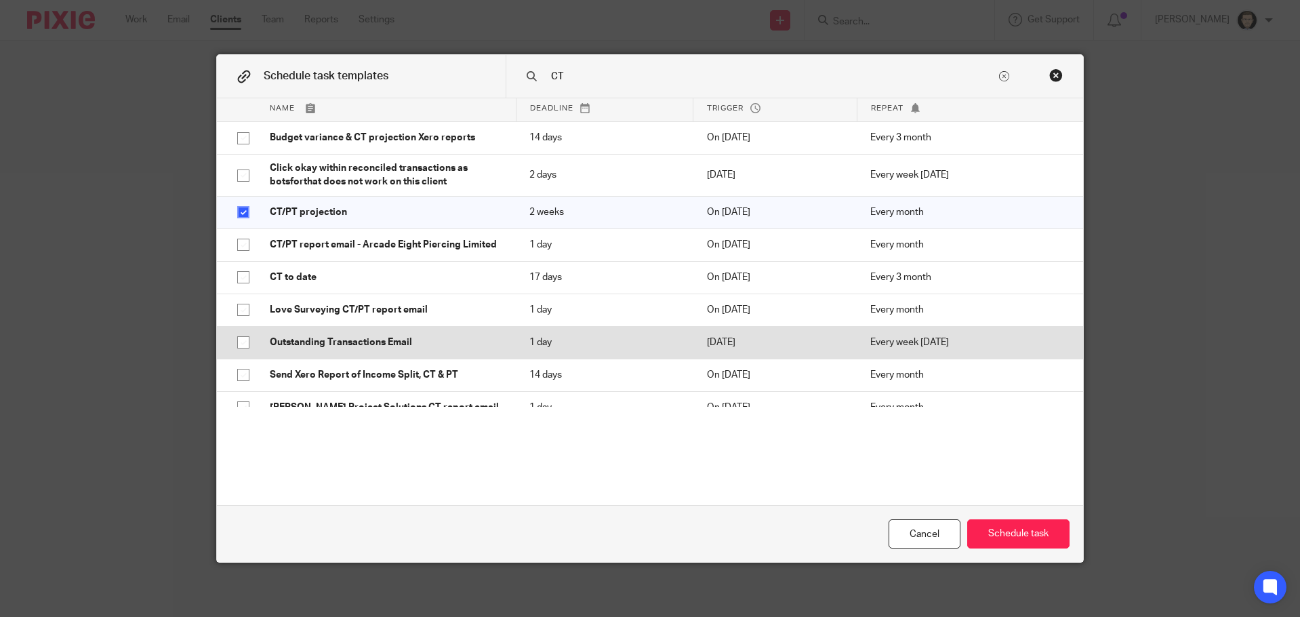
scroll to position [48, 0]
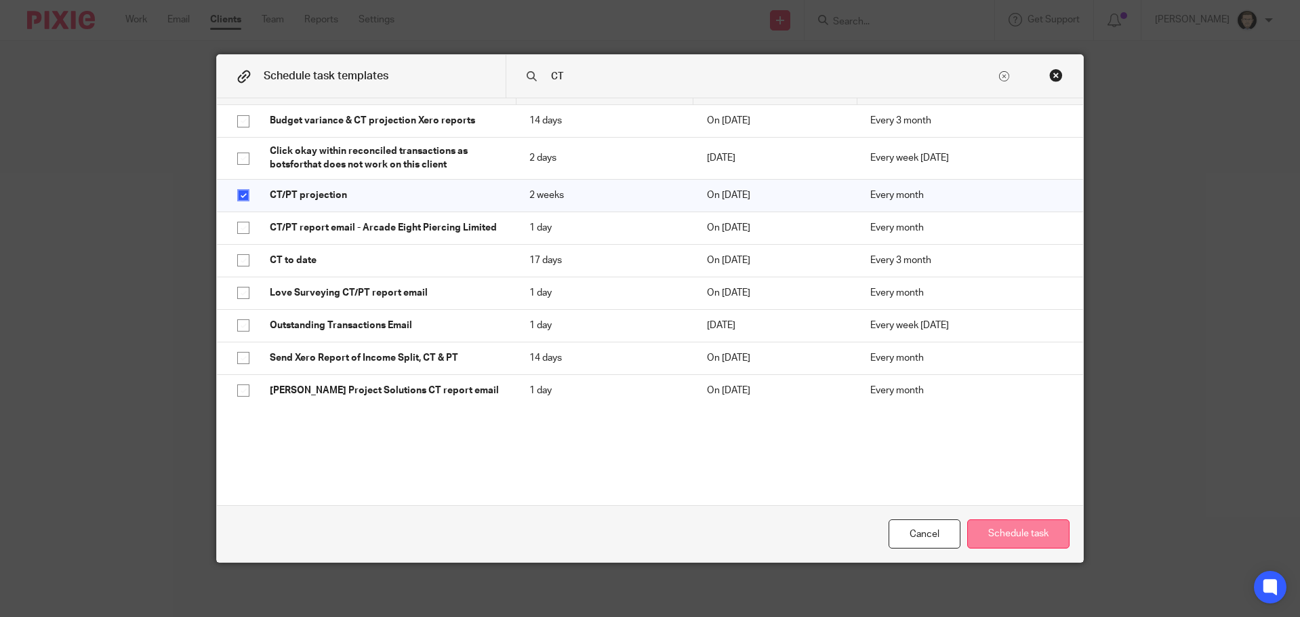
click at [986, 538] on button "Schedule task" at bounding box center [1018, 533] width 102 height 29
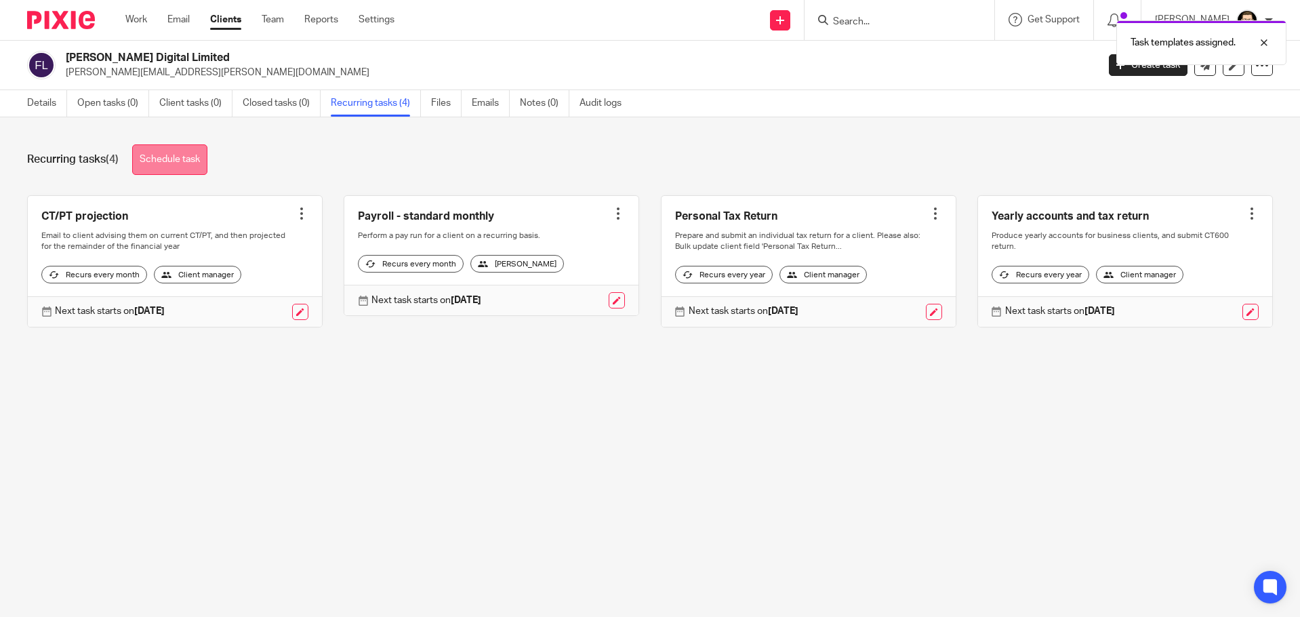
click at [205, 157] on link "Schedule task" at bounding box center [169, 159] width 75 height 31
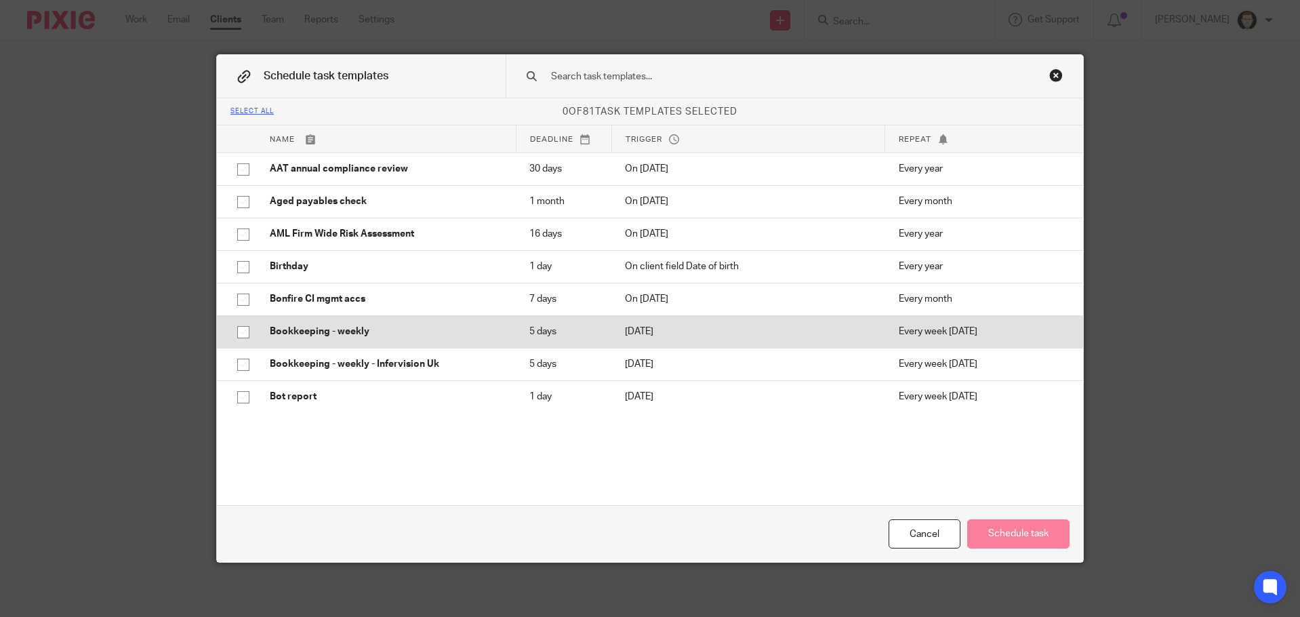
click at [240, 330] on input "checkbox" at bounding box center [243, 332] width 26 height 26
checkbox input "true"
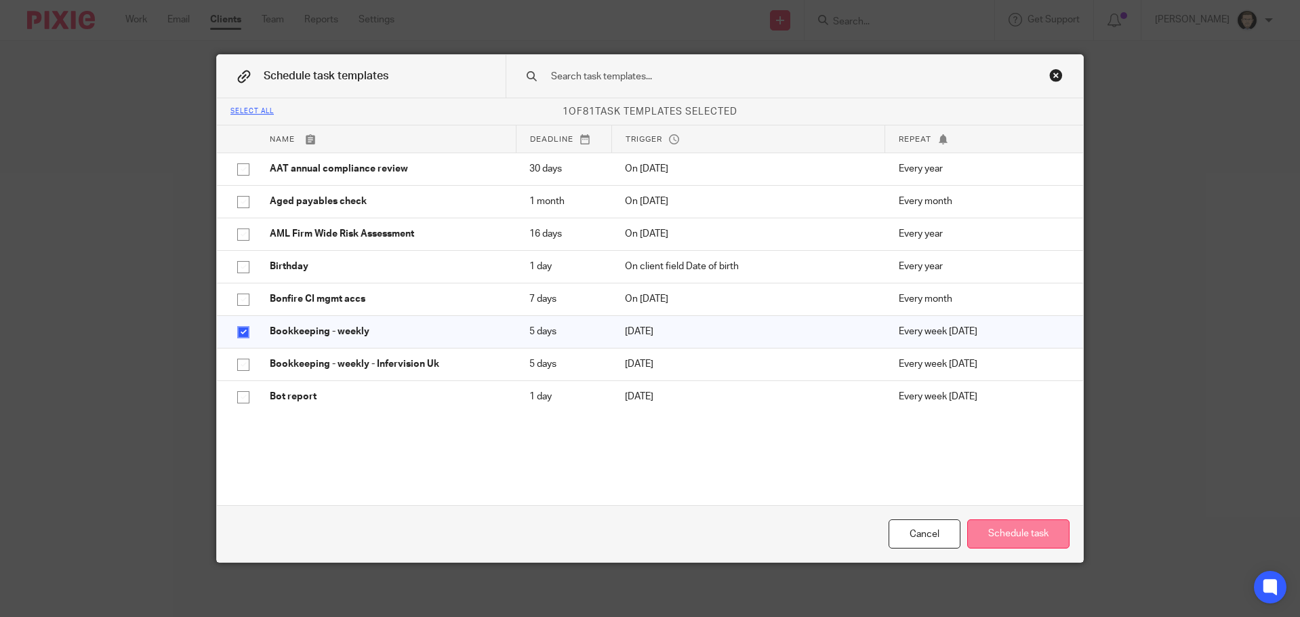
click at [1036, 528] on button "Schedule task" at bounding box center [1018, 533] width 102 height 29
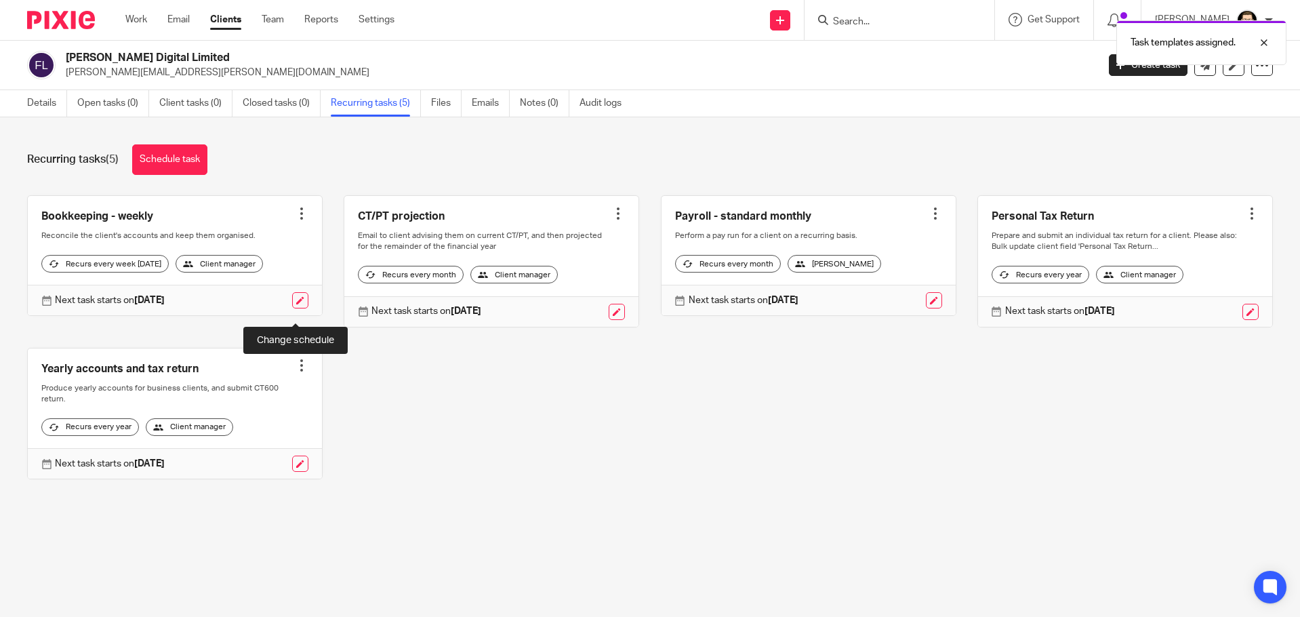
click at [293, 308] on link at bounding box center [300, 300] width 16 height 16
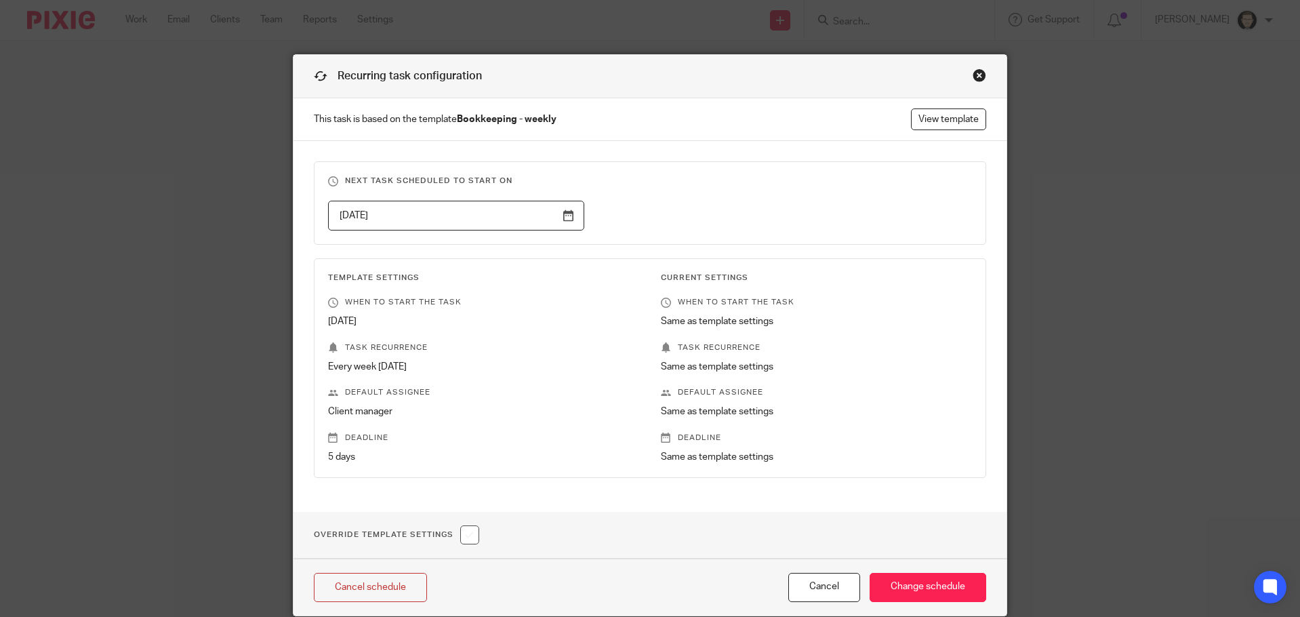
click at [463, 530] on input "checkbox" at bounding box center [469, 534] width 19 height 19
checkbox input "true"
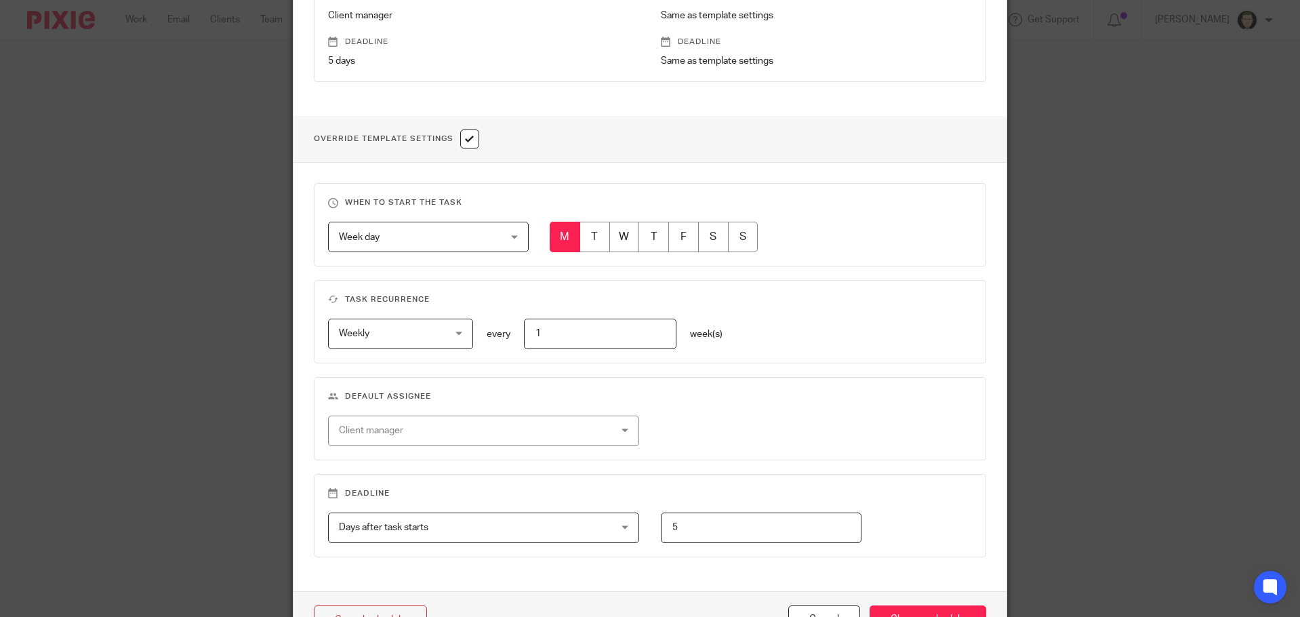
scroll to position [475, 0]
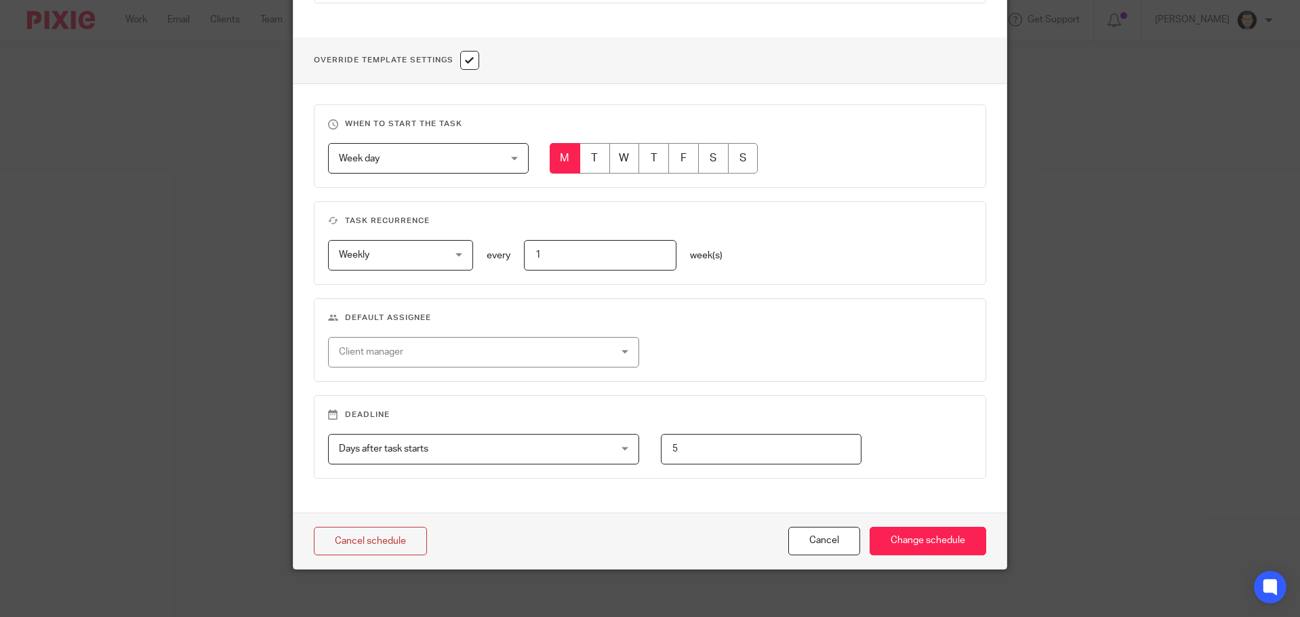
click at [480, 356] on div "Client manager" at bounding box center [459, 352] width 240 height 28
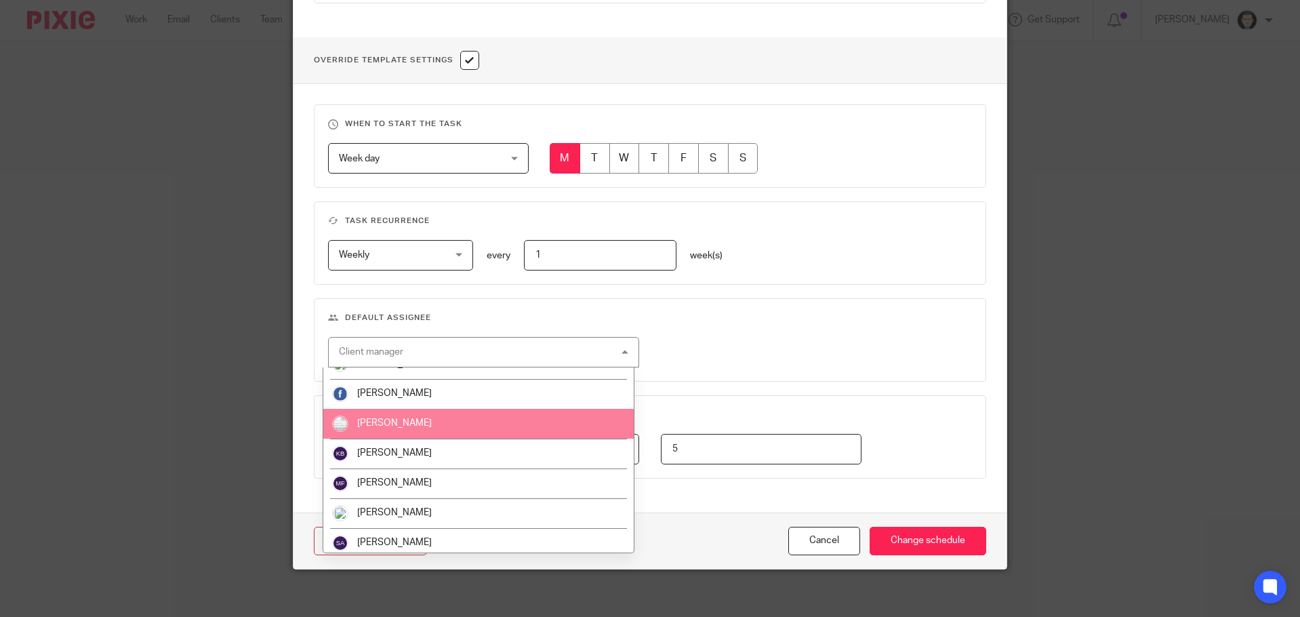
scroll to position [24, 0]
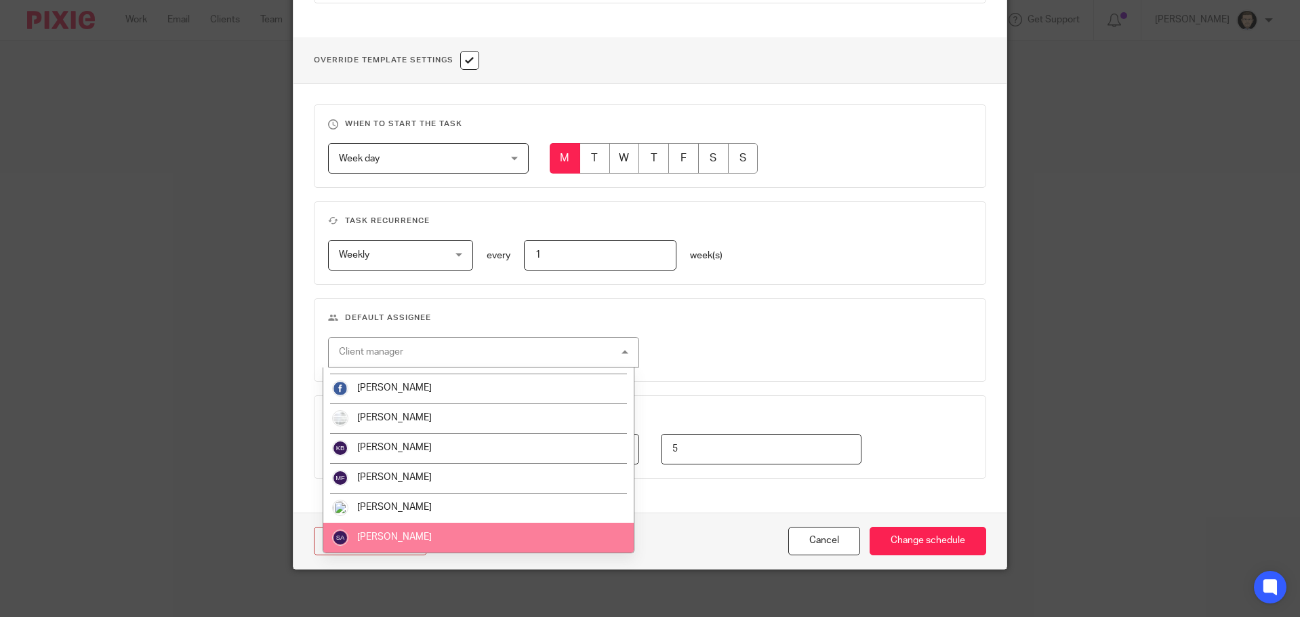
click at [418, 543] on li "Susie Adderson" at bounding box center [478, 538] width 310 height 30
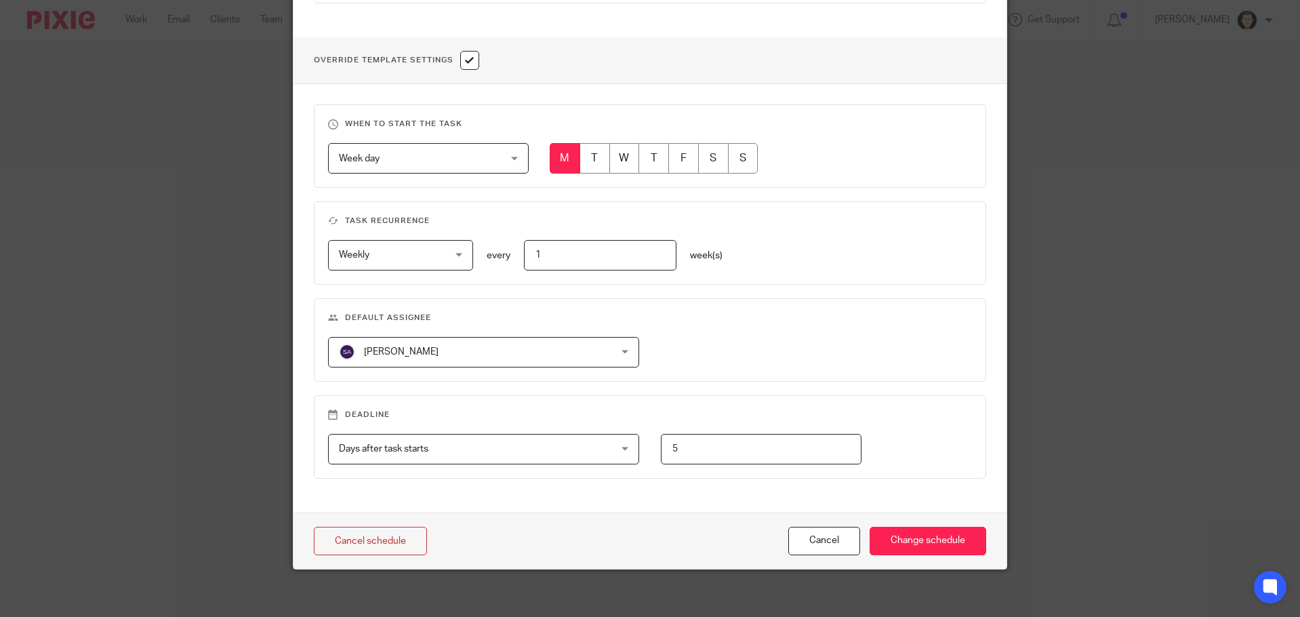
click at [788, 340] on div "Susie Adderson Susie Adderson Bradley Webb David Adderson Katherine Robertson K…" at bounding box center [639, 352] width 666 height 31
click at [920, 538] on input "Change schedule" at bounding box center [928, 541] width 117 height 29
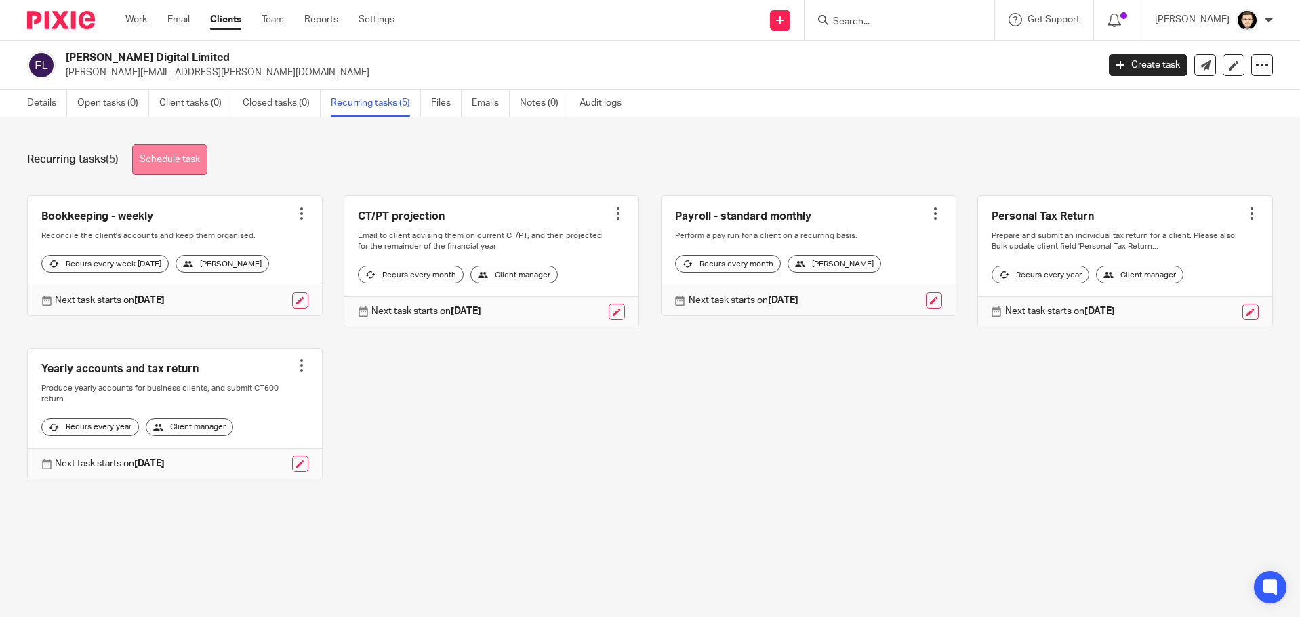
click at [169, 159] on link "Schedule task" at bounding box center [169, 159] width 75 height 31
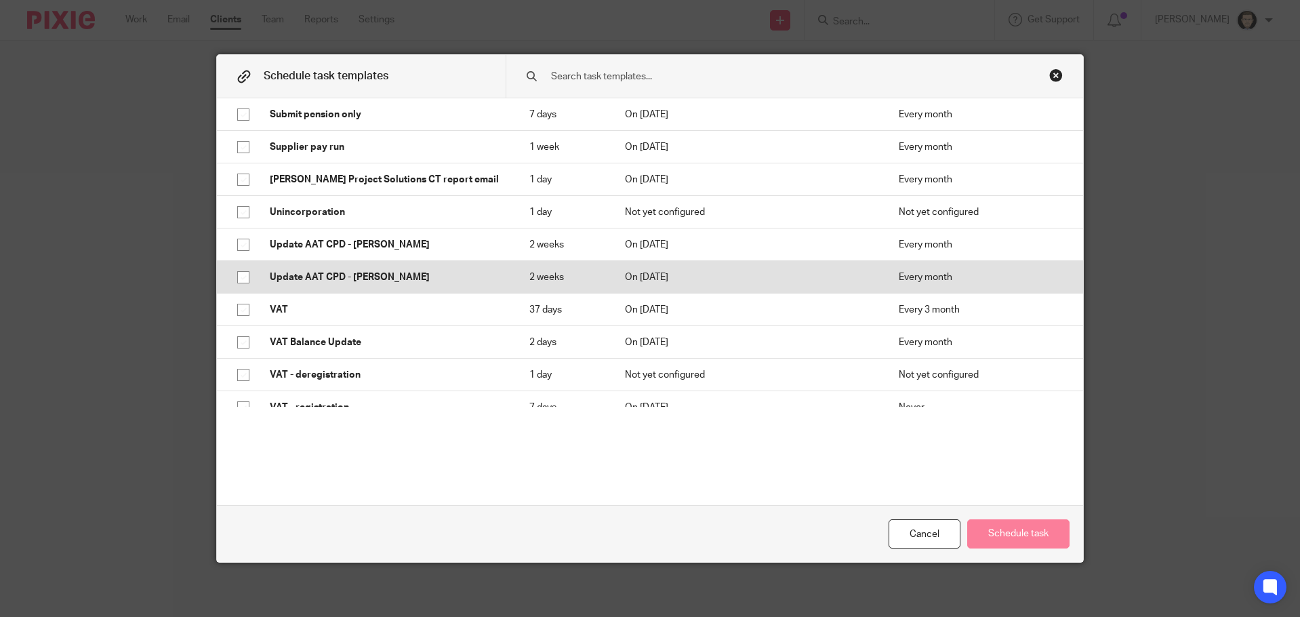
scroll to position [2237, 0]
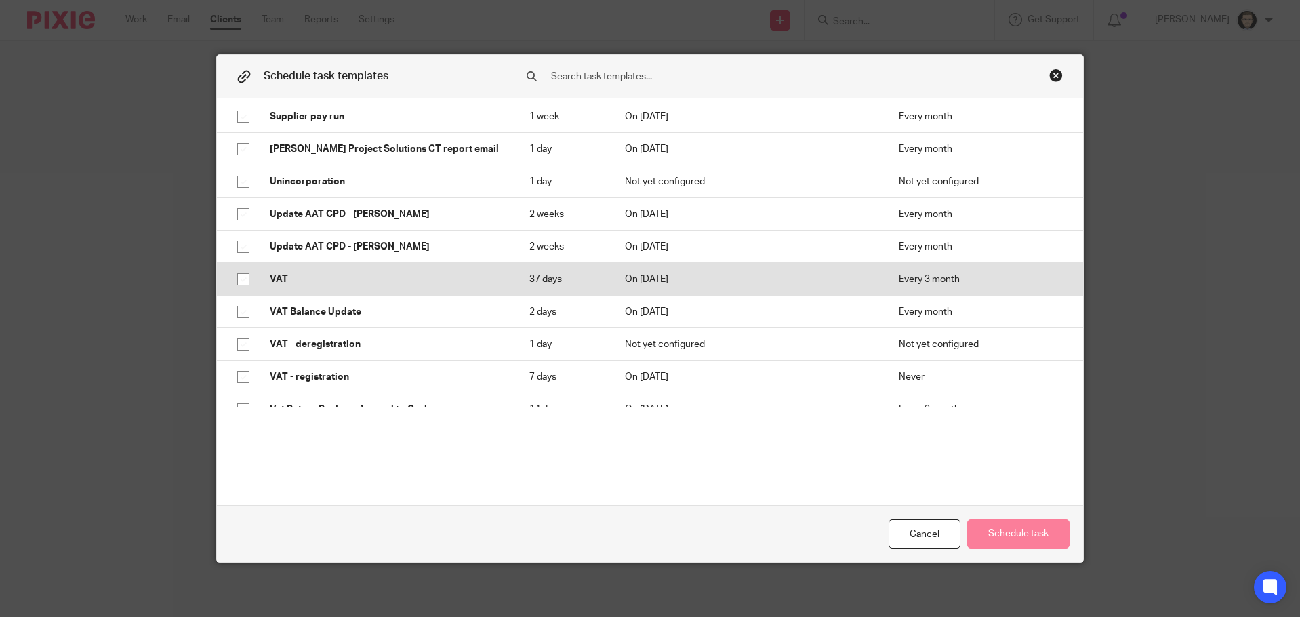
click at [240, 272] on input "checkbox" at bounding box center [243, 279] width 26 height 26
checkbox input "true"
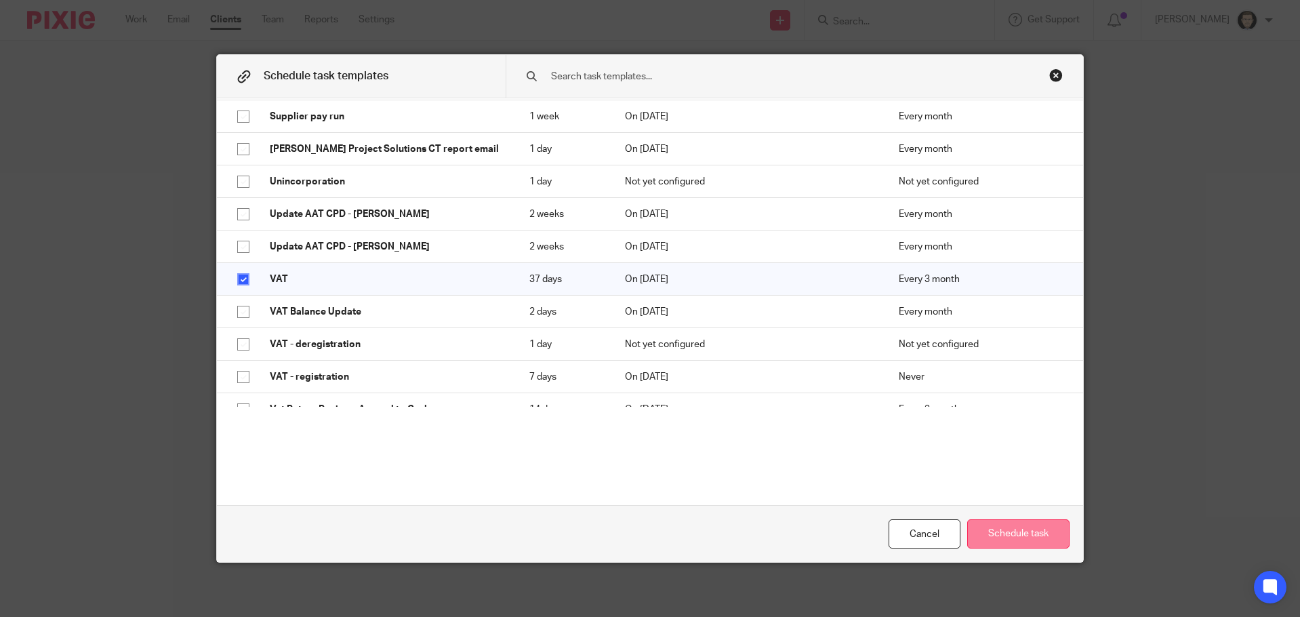
click at [992, 531] on button "Schedule task" at bounding box center [1018, 533] width 102 height 29
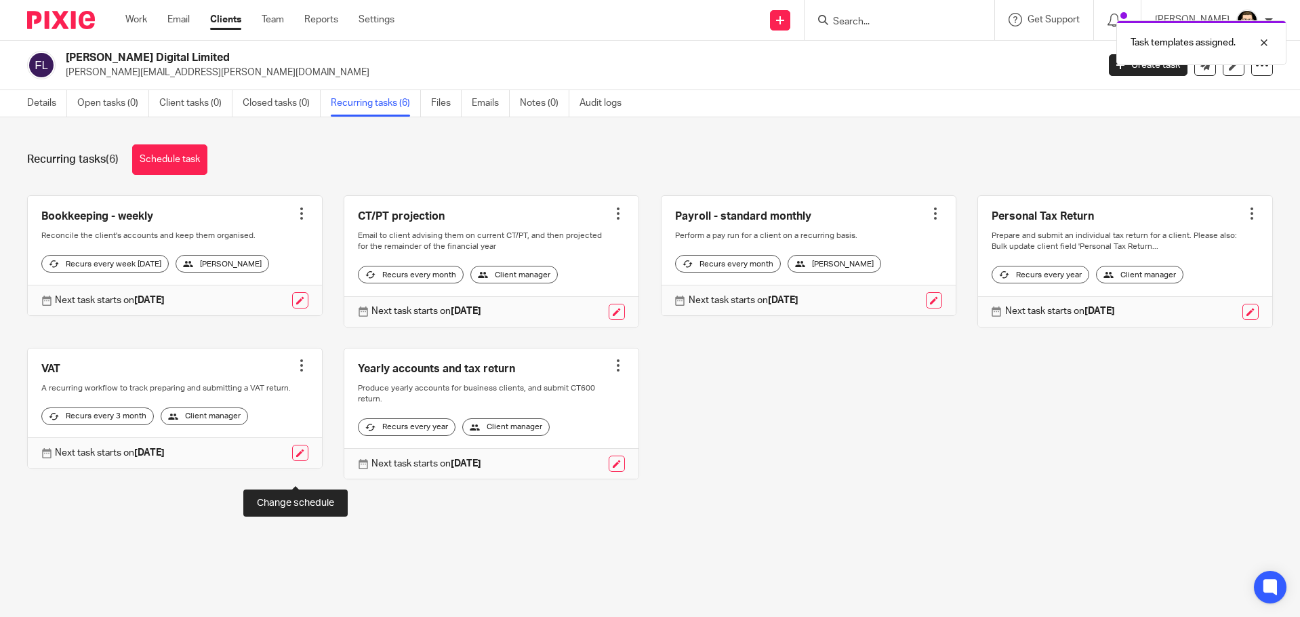
click at [298, 461] on link at bounding box center [300, 453] width 16 height 16
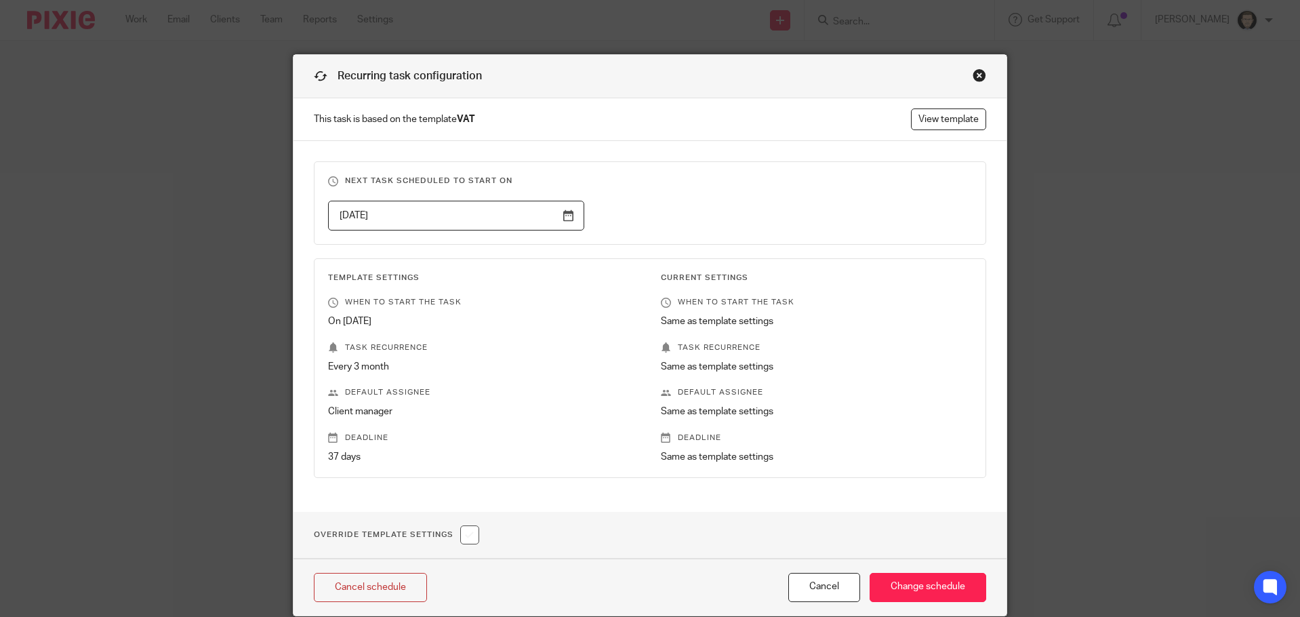
click at [474, 203] on input "2025-11-01" at bounding box center [456, 216] width 256 height 31
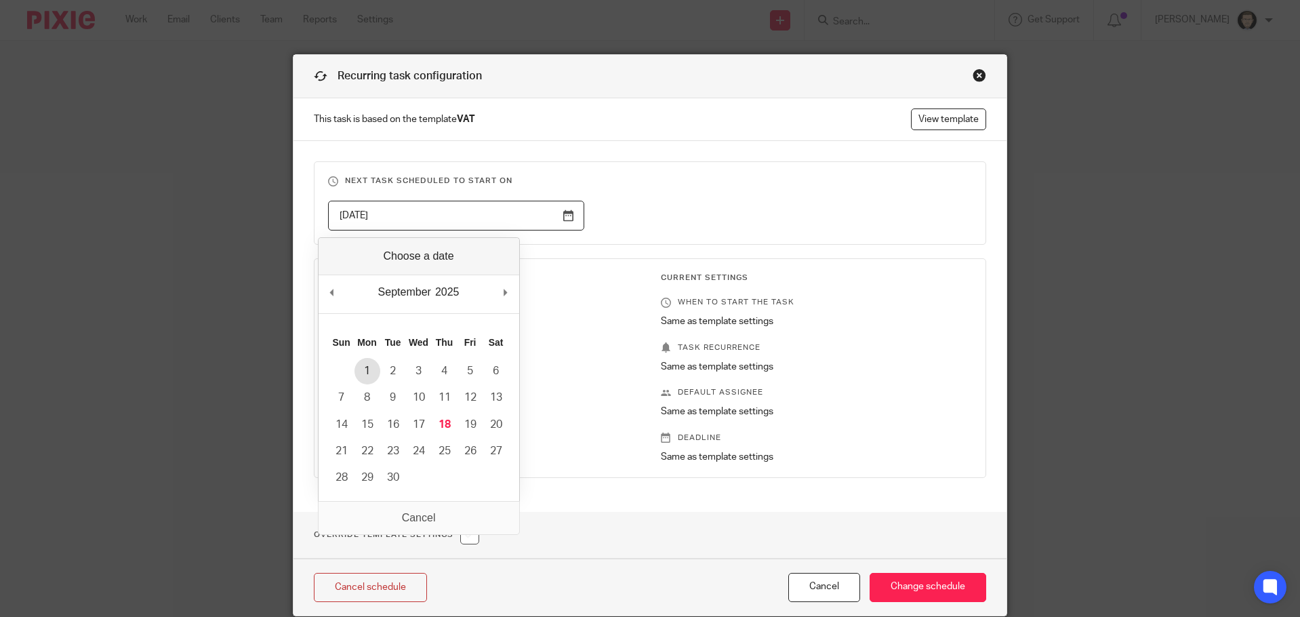
type input "2025-09-01"
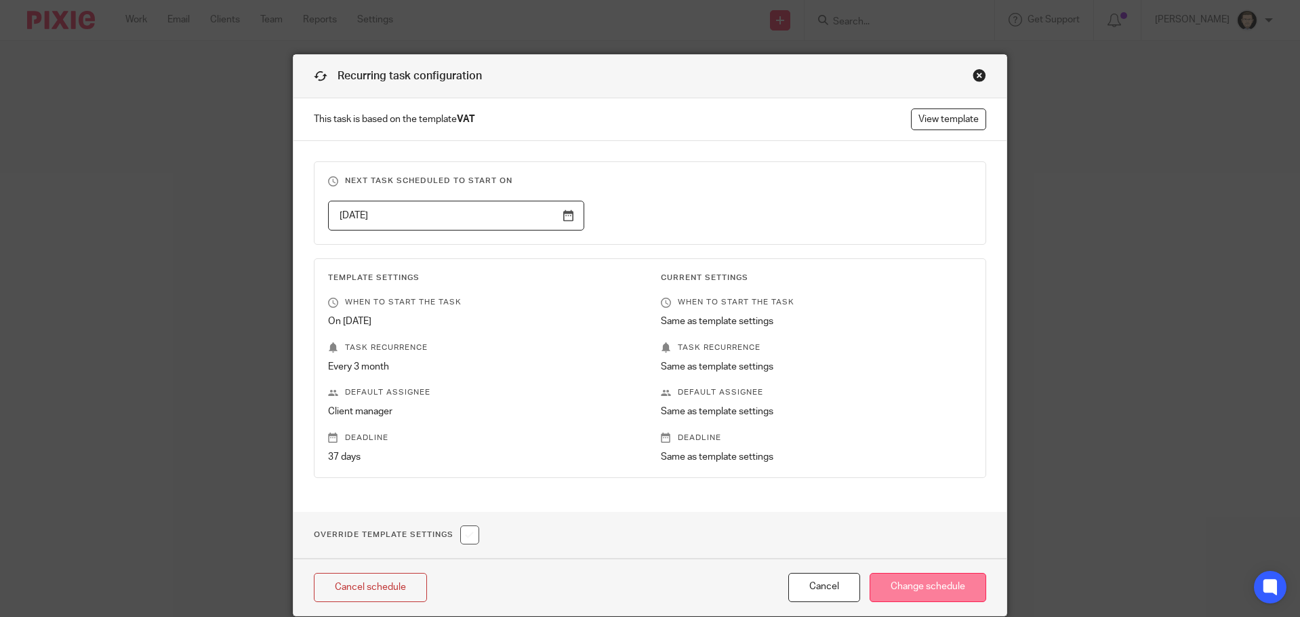
click at [944, 590] on input "Change schedule" at bounding box center [928, 587] width 117 height 29
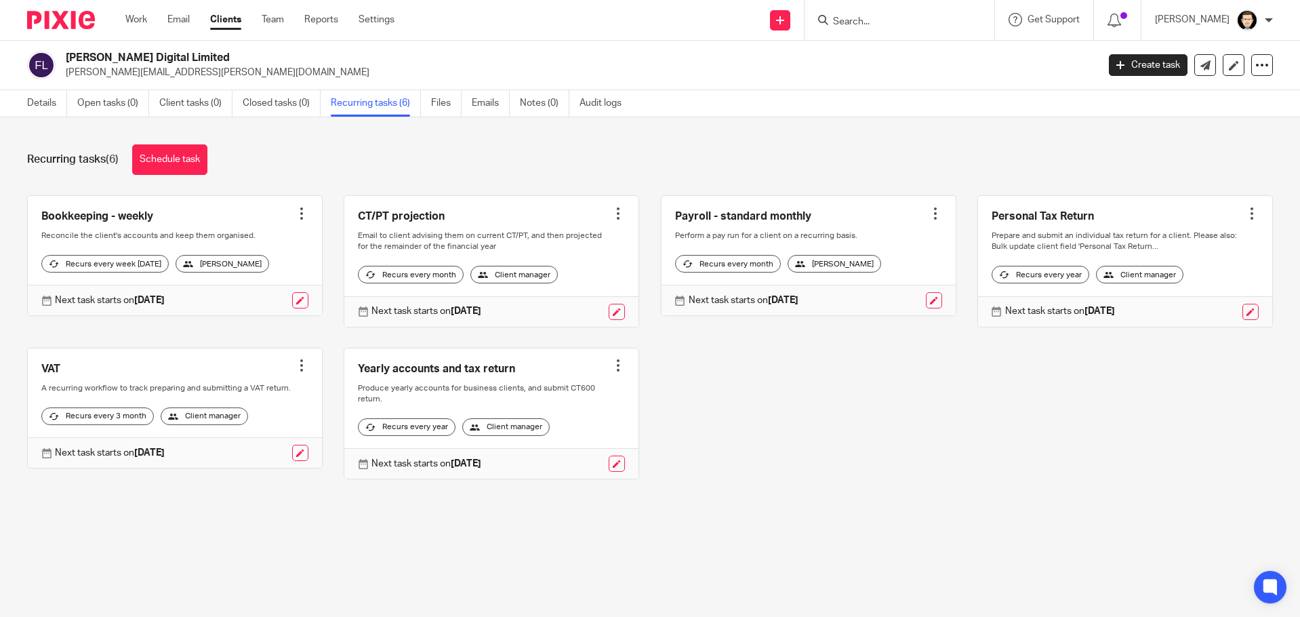
click at [763, 419] on div "Bookkeeping - weekly Create task Clone template Recalculate schedule Cancel sch…" at bounding box center [639, 347] width 1267 height 305
click at [184, 167] on link "Schedule task" at bounding box center [169, 159] width 75 height 31
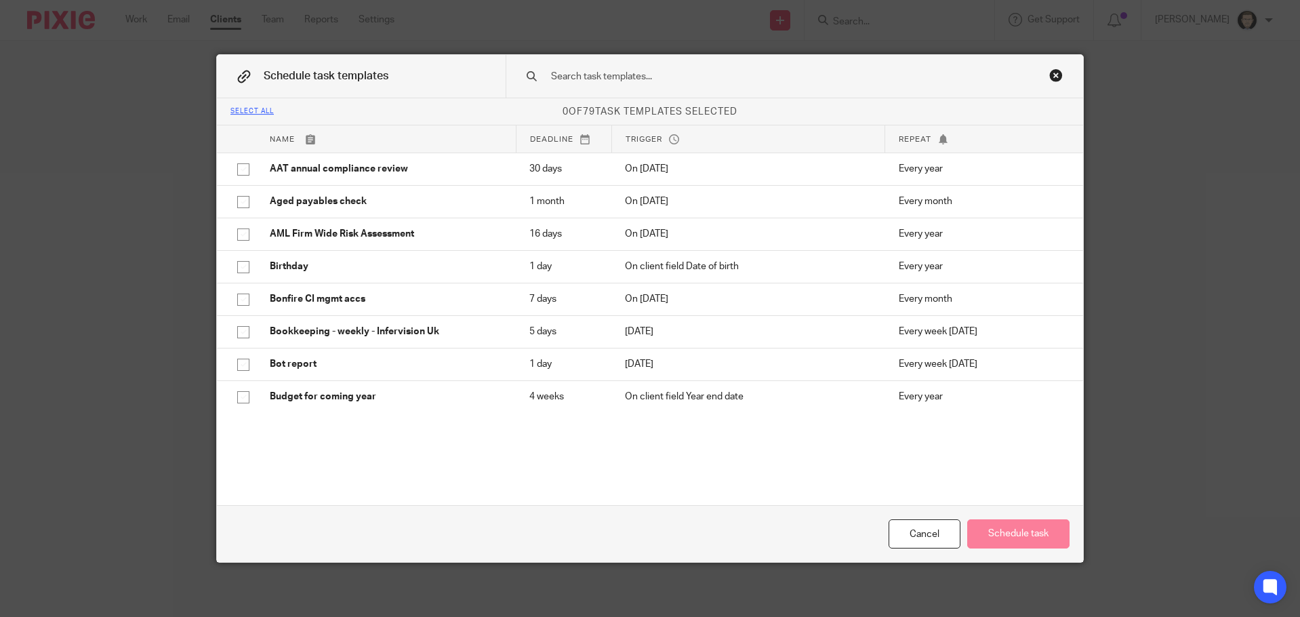
click at [645, 80] on input "text" at bounding box center [773, 76] width 447 height 15
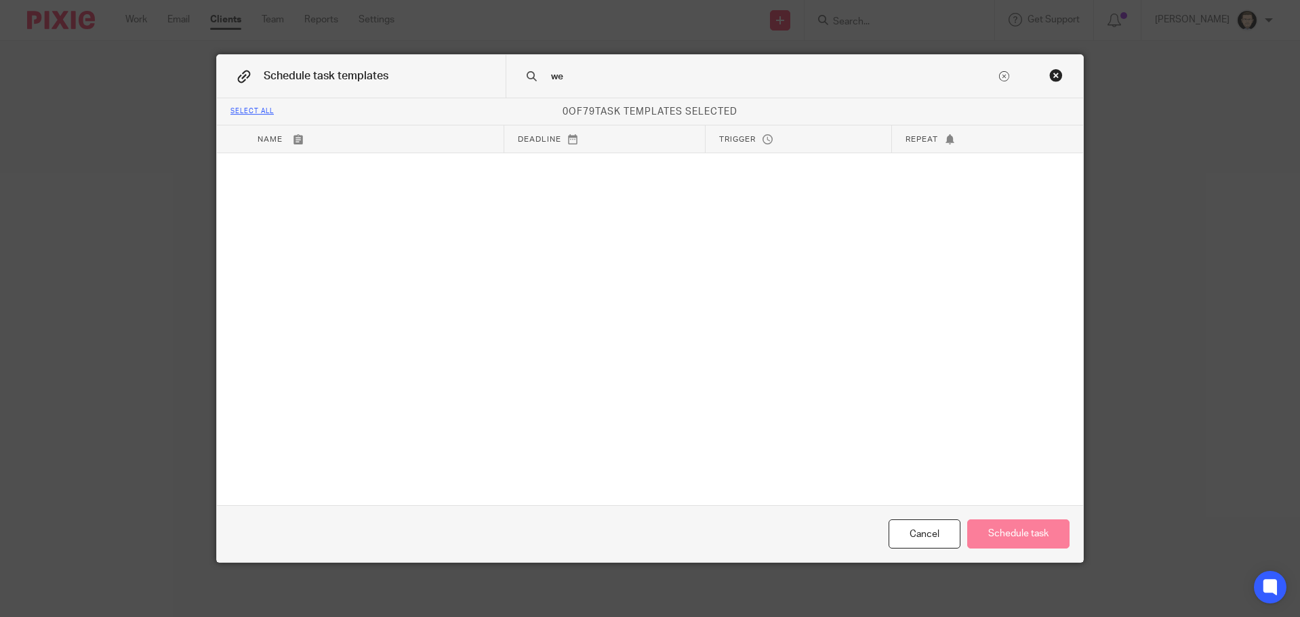
type input "w"
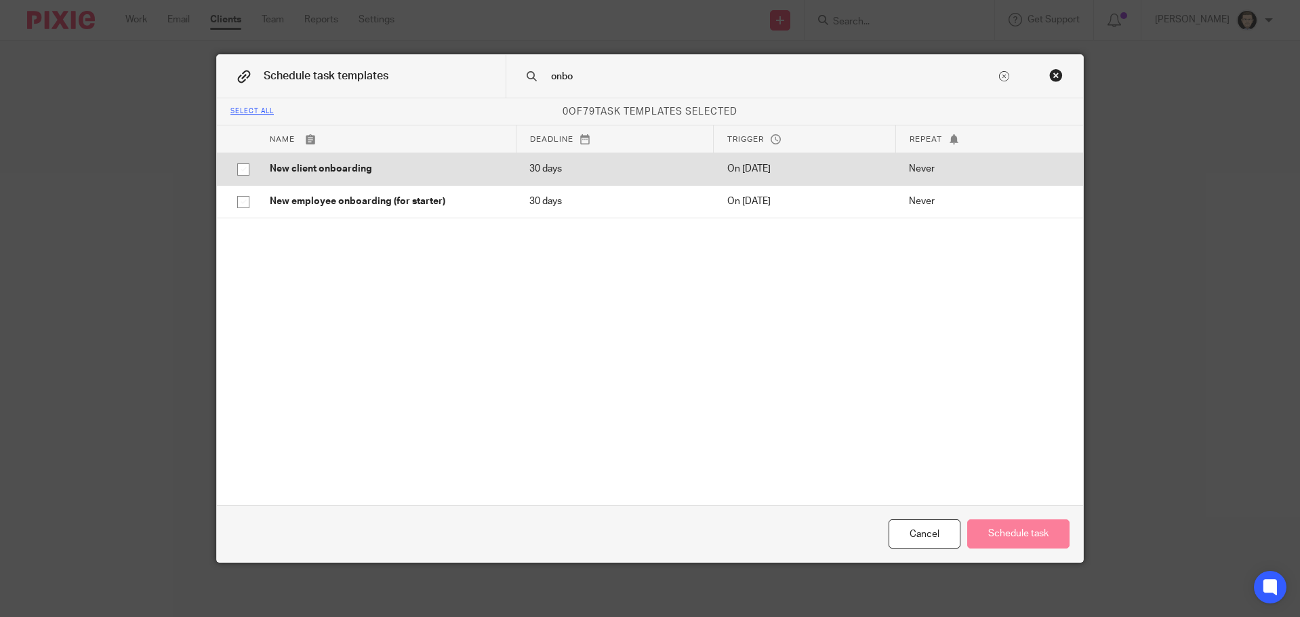
type input "onbo"
click at [238, 167] on input "checkbox" at bounding box center [243, 170] width 26 height 26
checkbox input "true"
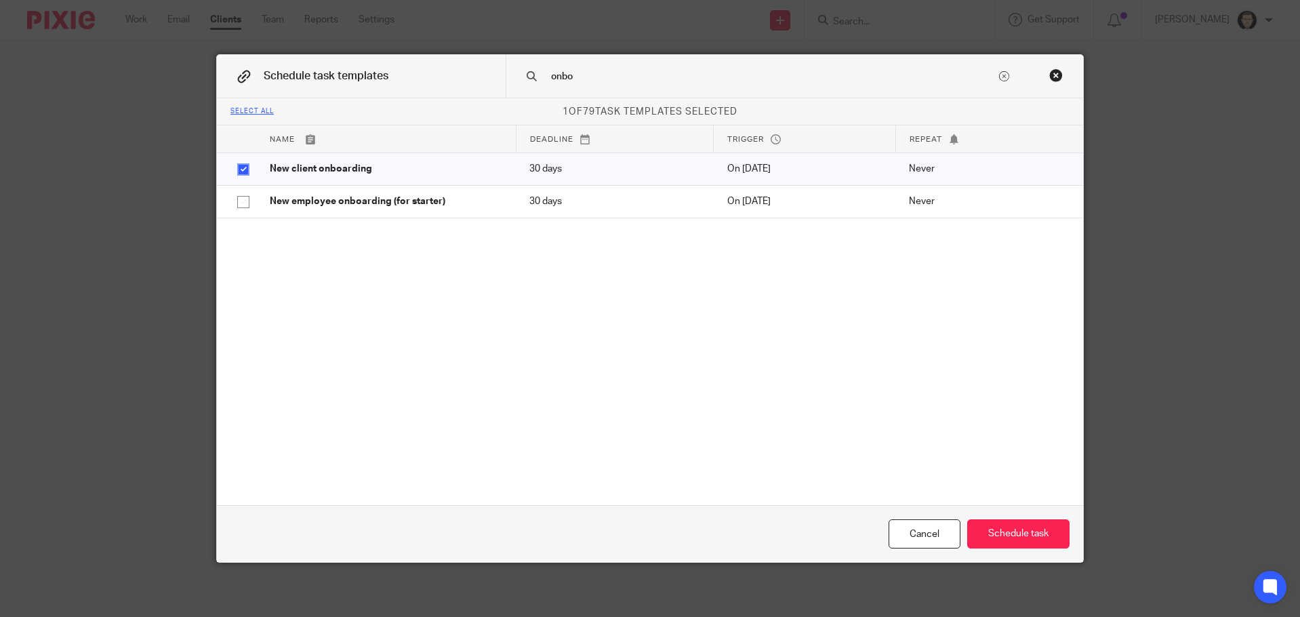
click at [1011, 550] on div "Cancel Schedule task" at bounding box center [650, 533] width 866 height 57
click at [1009, 543] on button "Schedule task" at bounding box center [1018, 533] width 102 height 29
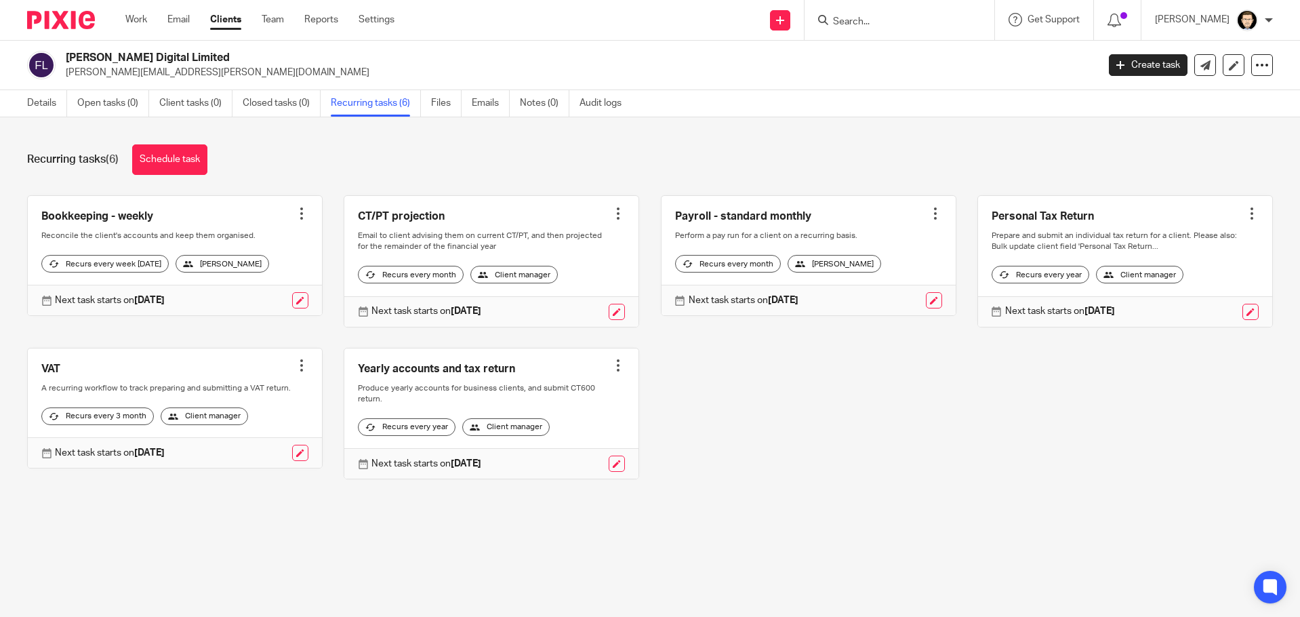
click at [866, 21] on input "Search" at bounding box center [893, 22] width 122 height 12
type input "O - hum"
click at [954, 43] on link at bounding box center [913, 53] width 168 height 20
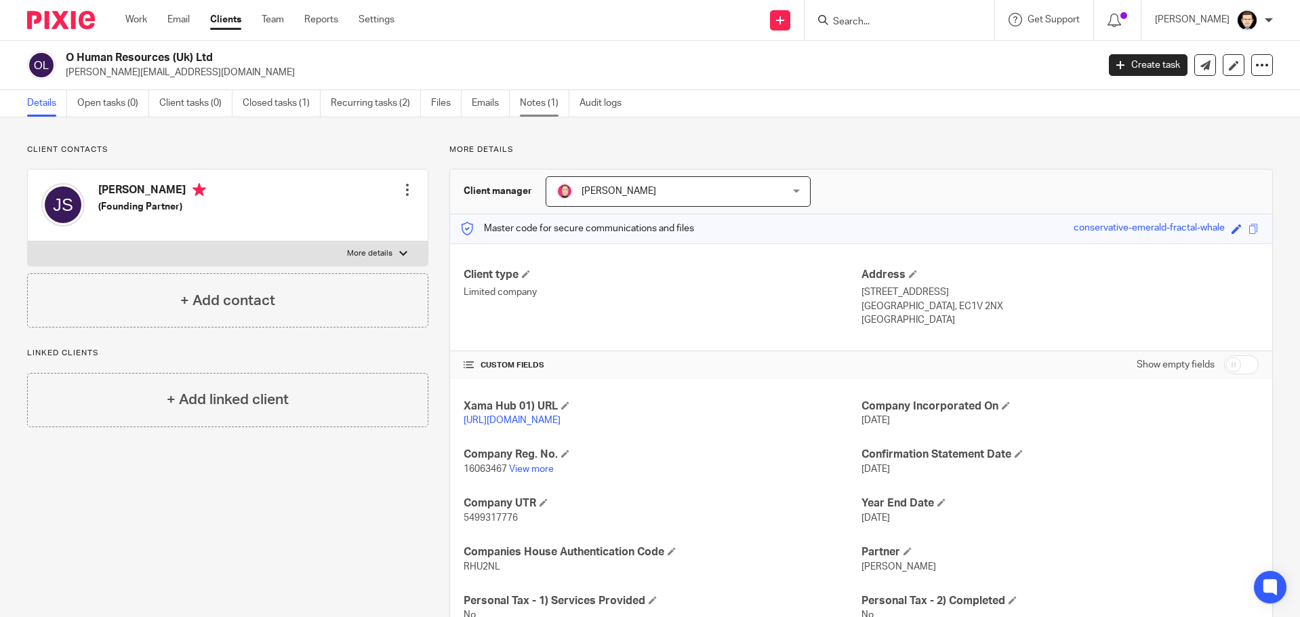
click at [558, 106] on link "Notes (1)" at bounding box center [544, 103] width 49 height 26
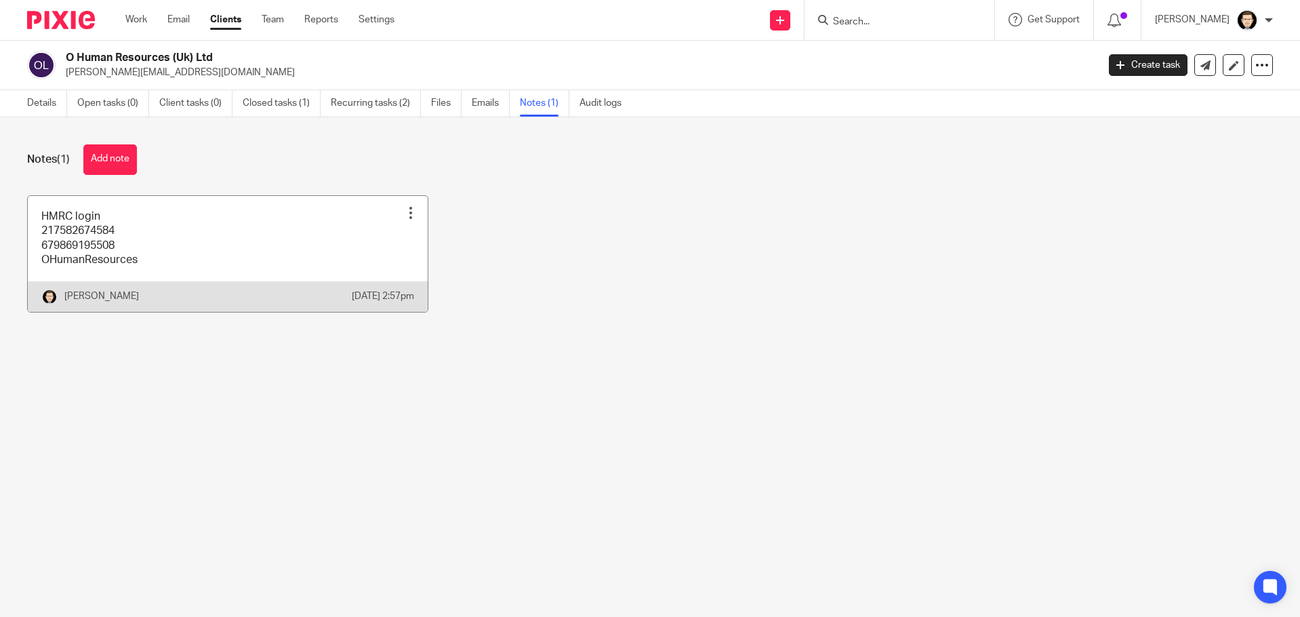
click at [202, 259] on link at bounding box center [228, 254] width 400 height 116
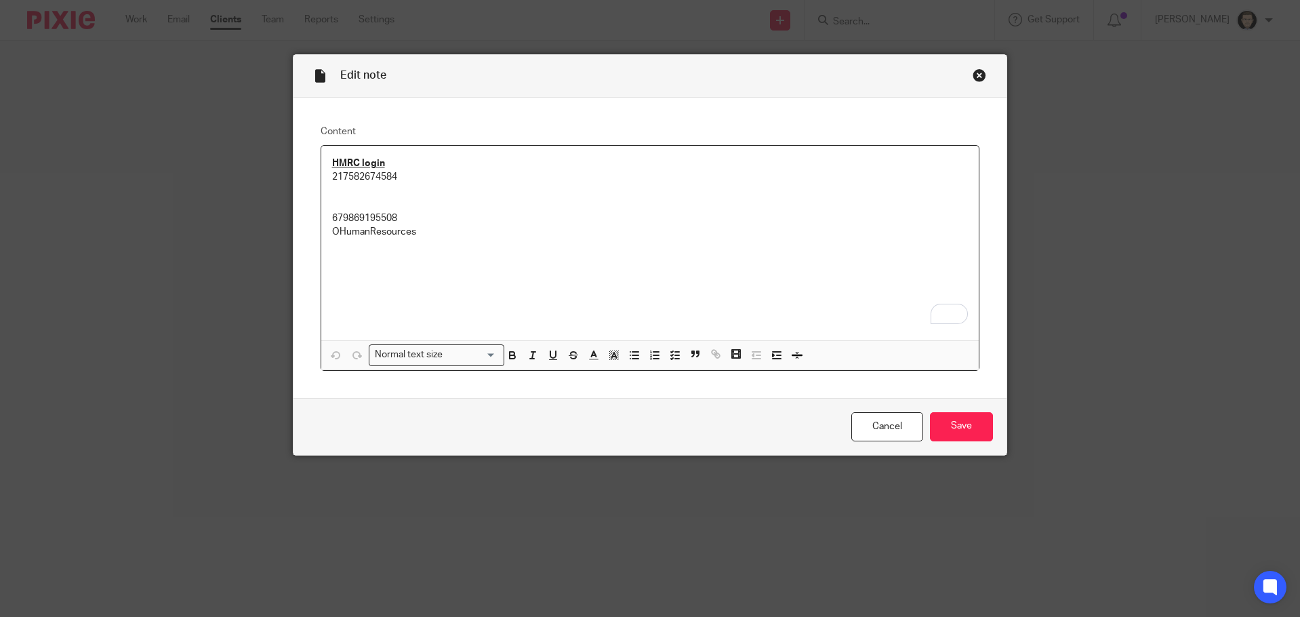
click at [373, 191] on p "To enrich screen reader interactions, please activate Accessibility in Grammarl…" at bounding box center [650, 198] width 637 height 28
click at [677, 279] on div "HMRC login 217582674584 679869195508 OHumanResources" at bounding box center [650, 243] width 658 height 195
drag, startPoint x: 407, startPoint y: 205, endPoint x: 325, endPoint y: 205, distance: 82.0
click at [325, 205] on div "HMRC login 217582674584 679869195508 OHumanResources" at bounding box center [650, 243] width 658 height 195
copy p "679869195508"
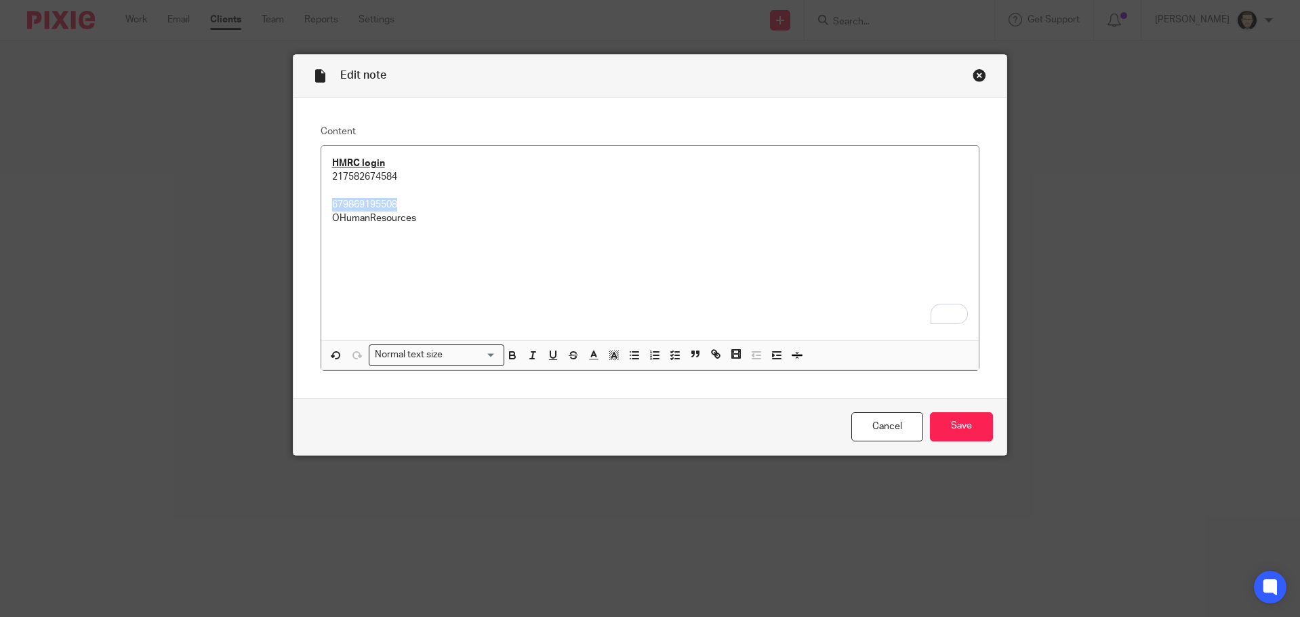
click at [681, 129] on label "Content" at bounding box center [651, 132] width 660 height 14
click at [951, 430] on input "Save" at bounding box center [961, 426] width 63 height 29
